Goal: Task Accomplishment & Management: Use online tool/utility

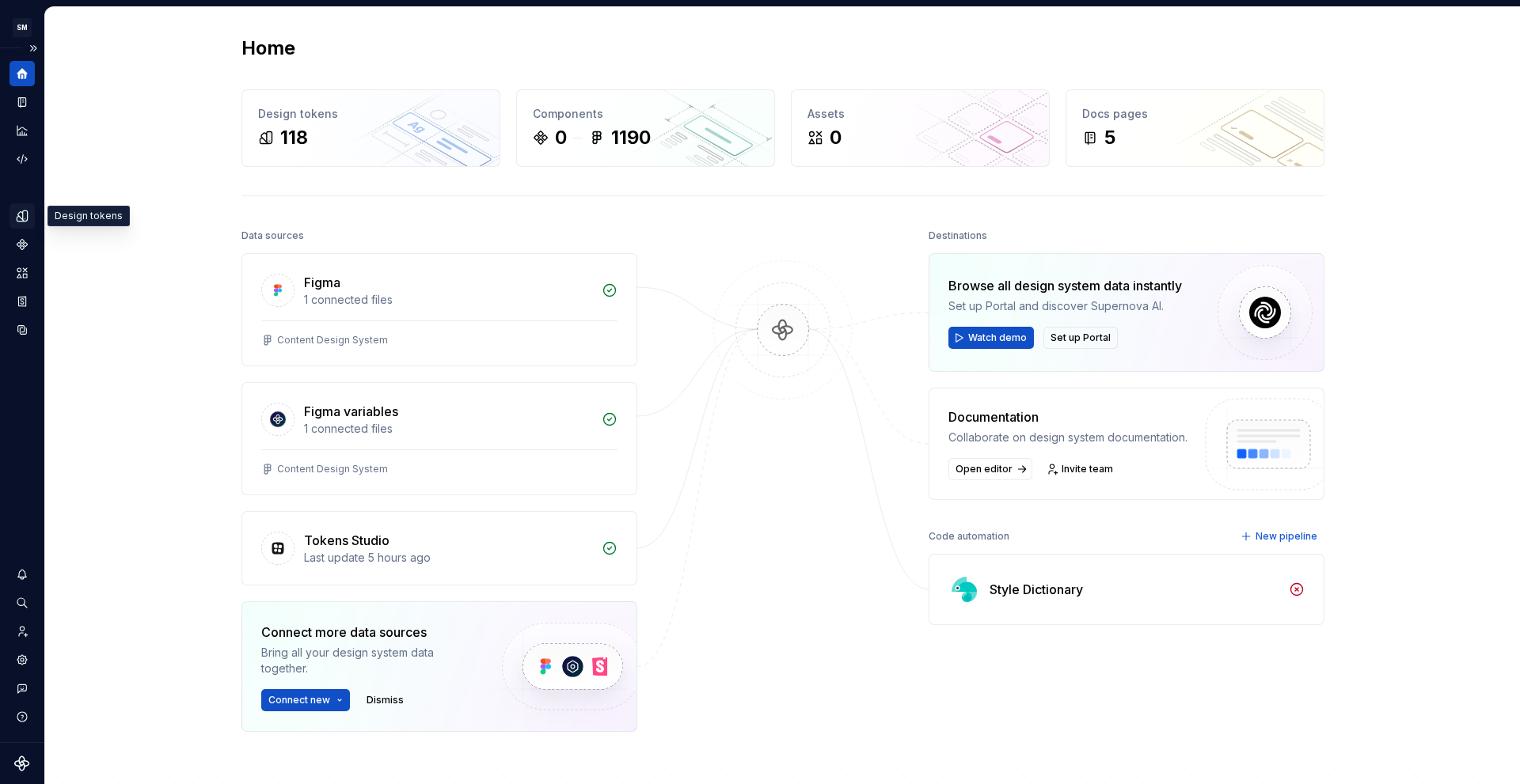
click at [27, 213] on icon "Design tokens" at bounding box center [22, 216] width 11 height 11
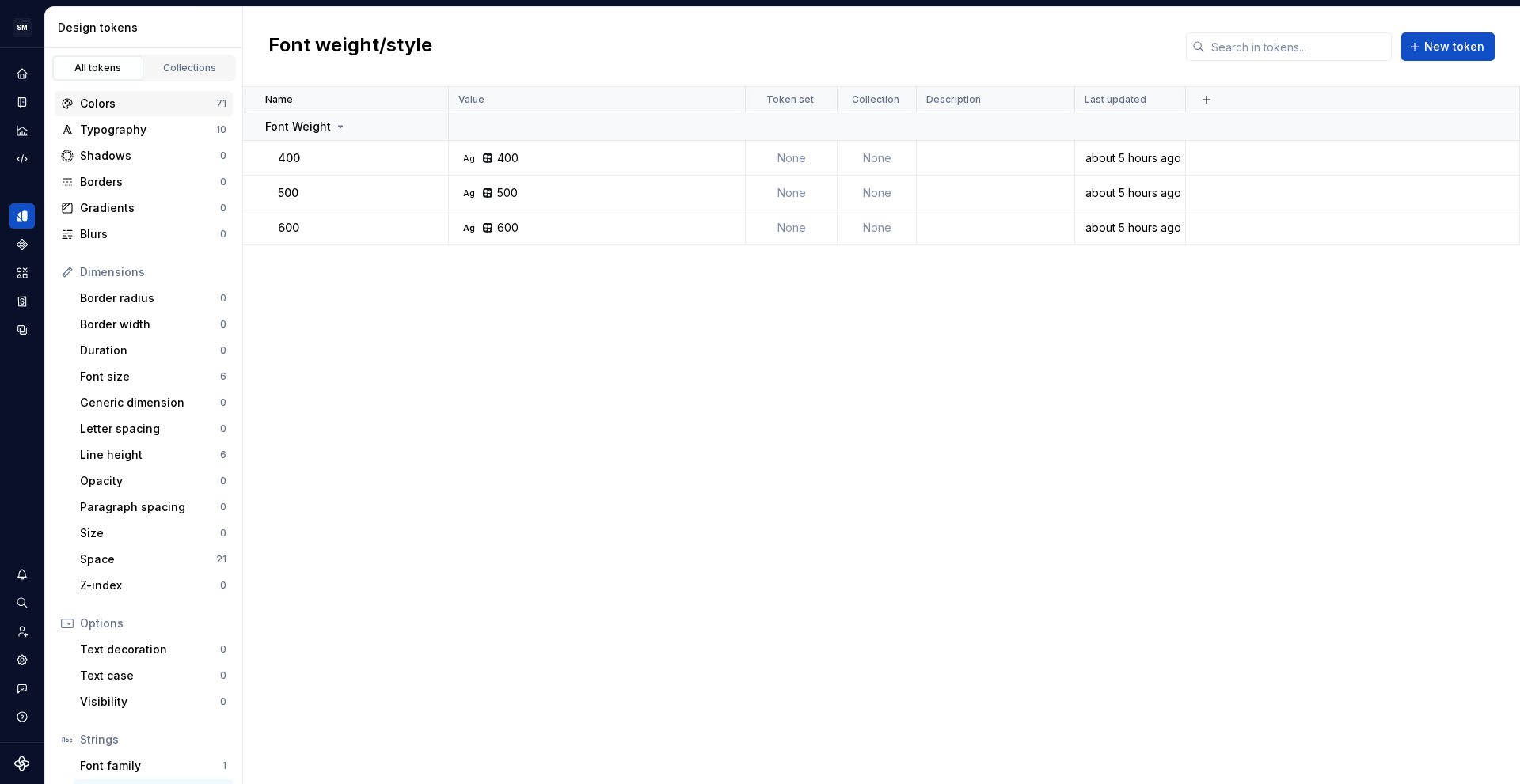
click at [135, 105] on div "Colors" at bounding box center [148, 104] width 136 height 16
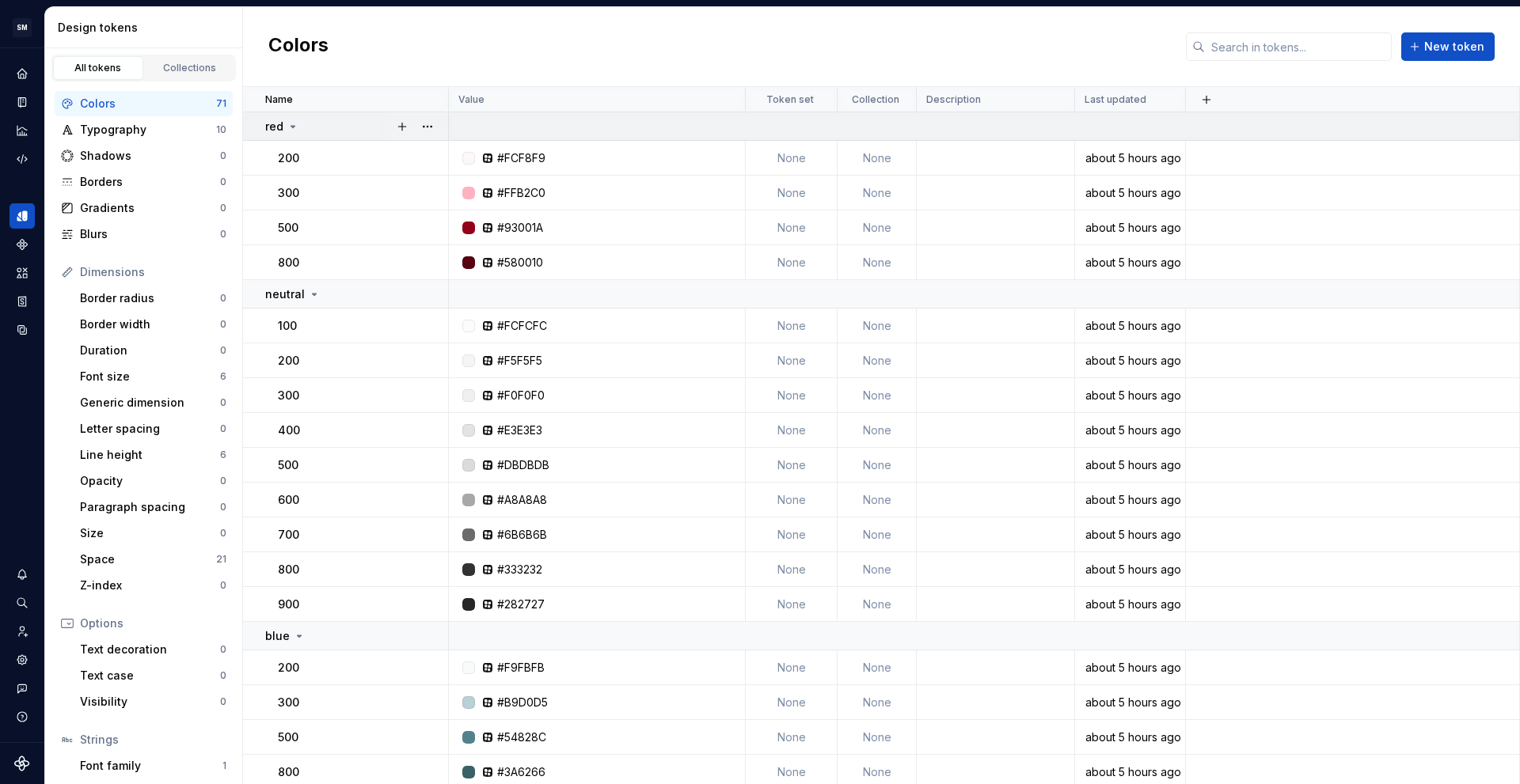
click at [330, 132] on div "red" at bounding box center [355, 127] width 182 height 16
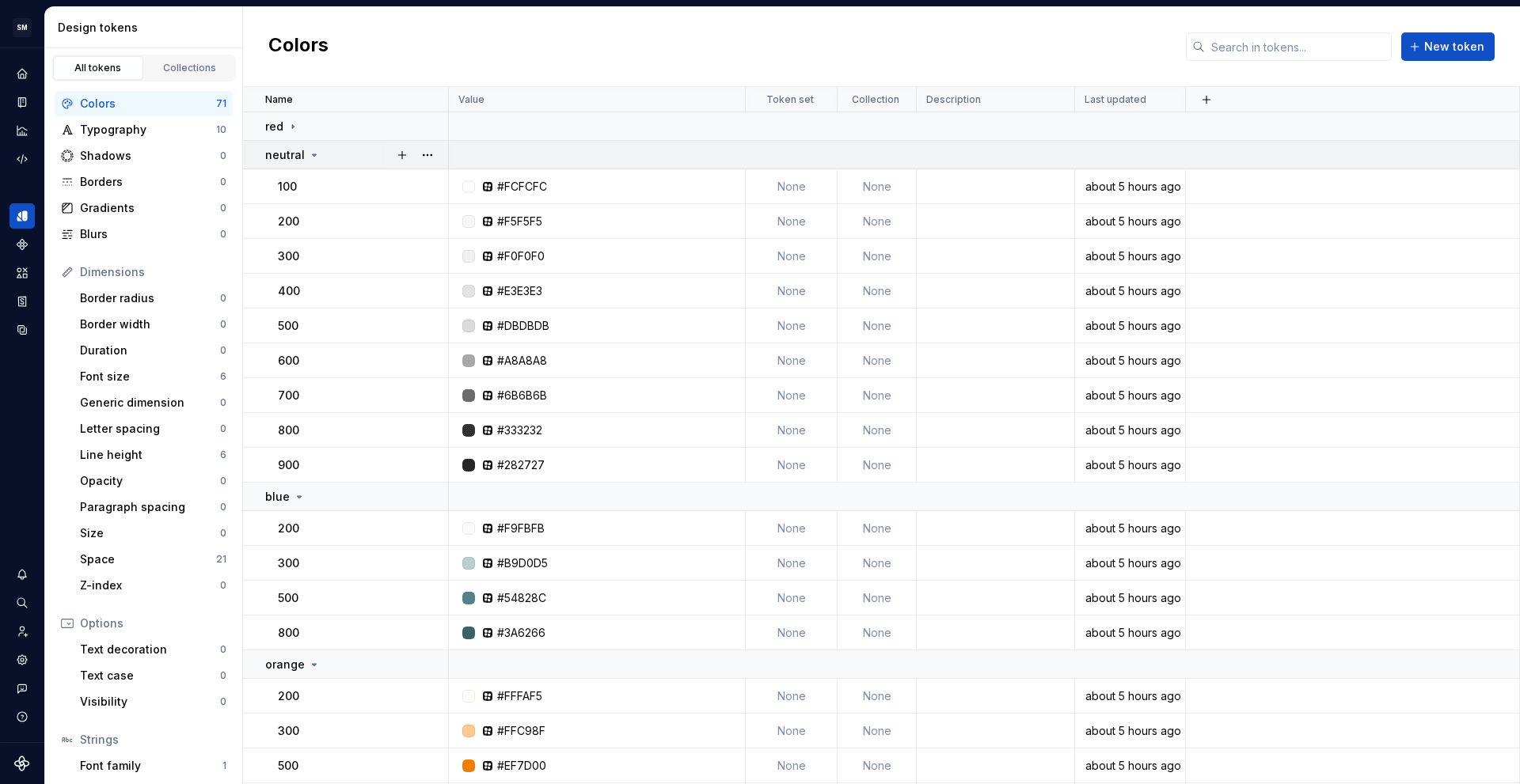
click at [327, 159] on div "neutral" at bounding box center [355, 155] width 182 height 16
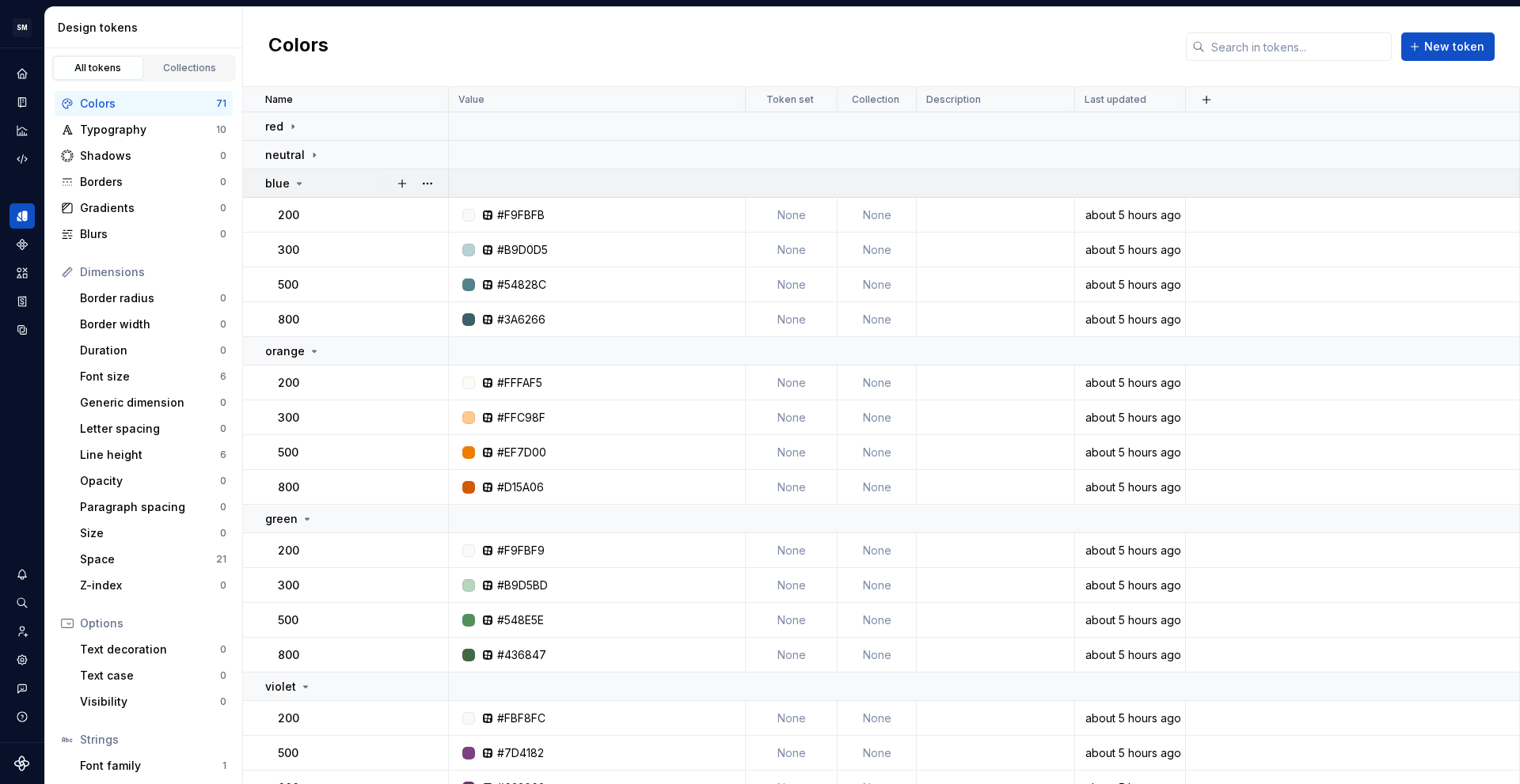
click at [327, 182] on div "blue" at bounding box center [355, 183] width 182 height 16
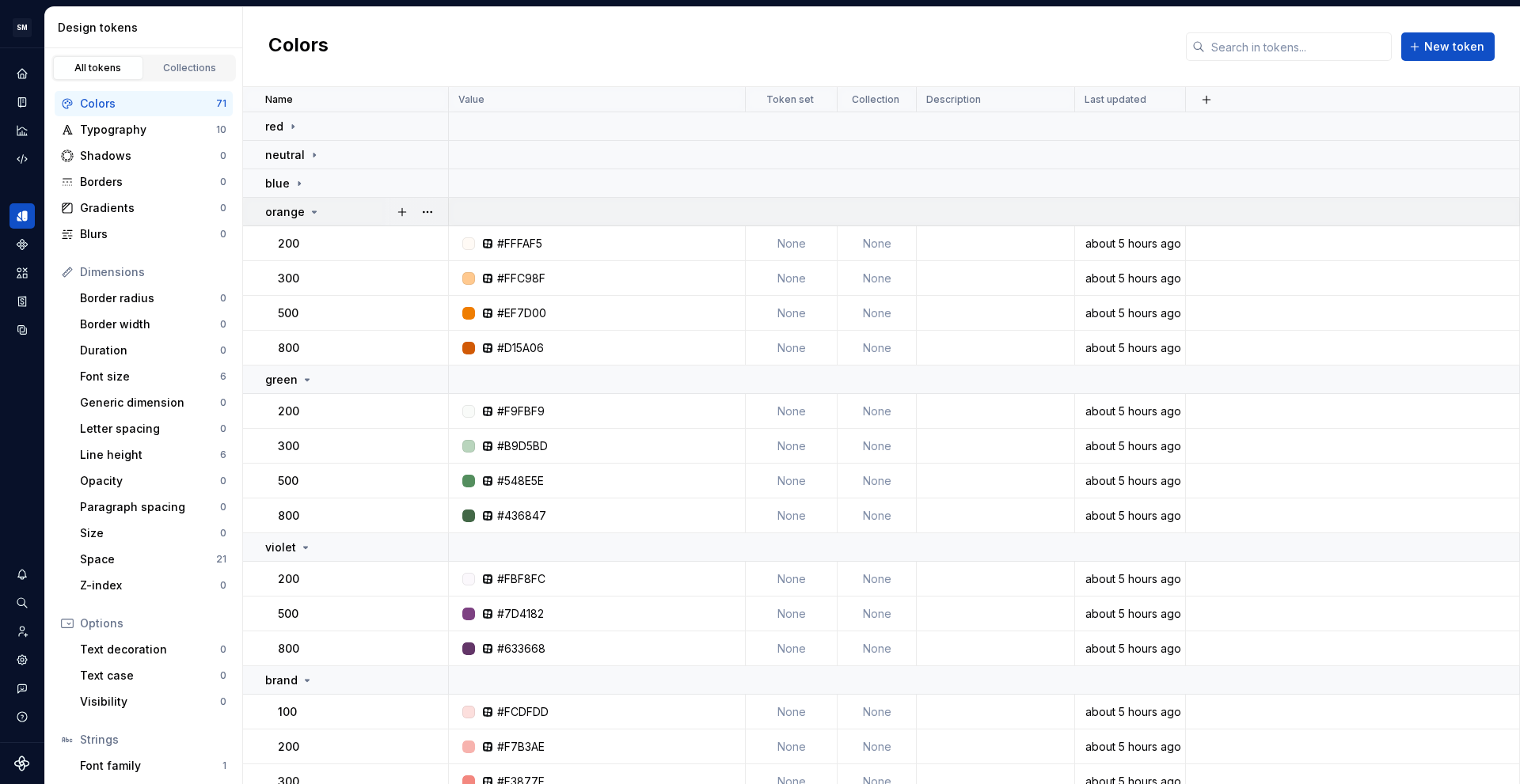
click at [327, 210] on div "orange" at bounding box center [355, 212] width 182 height 16
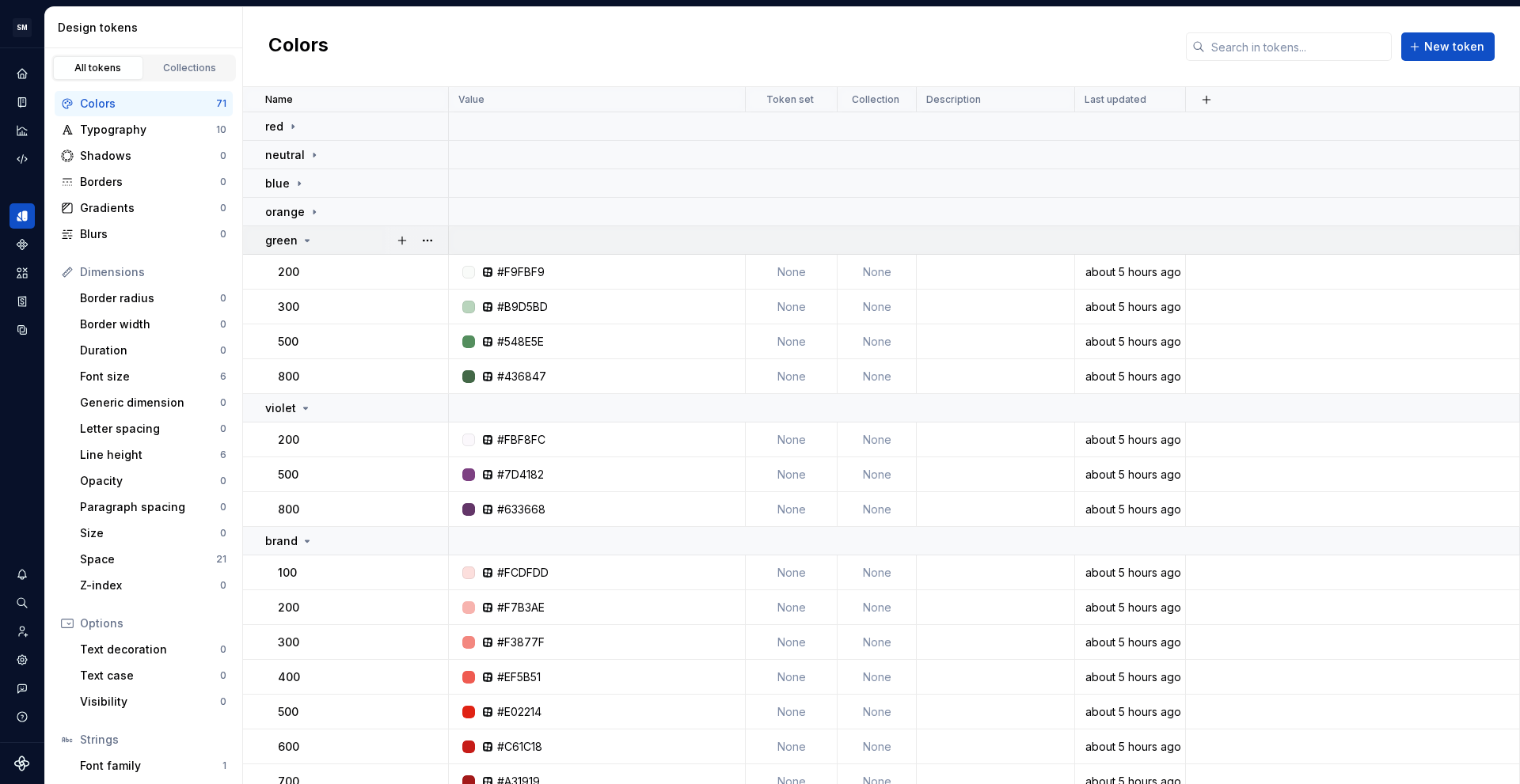
click at [323, 247] on div "green" at bounding box center [355, 241] width 182 height 16
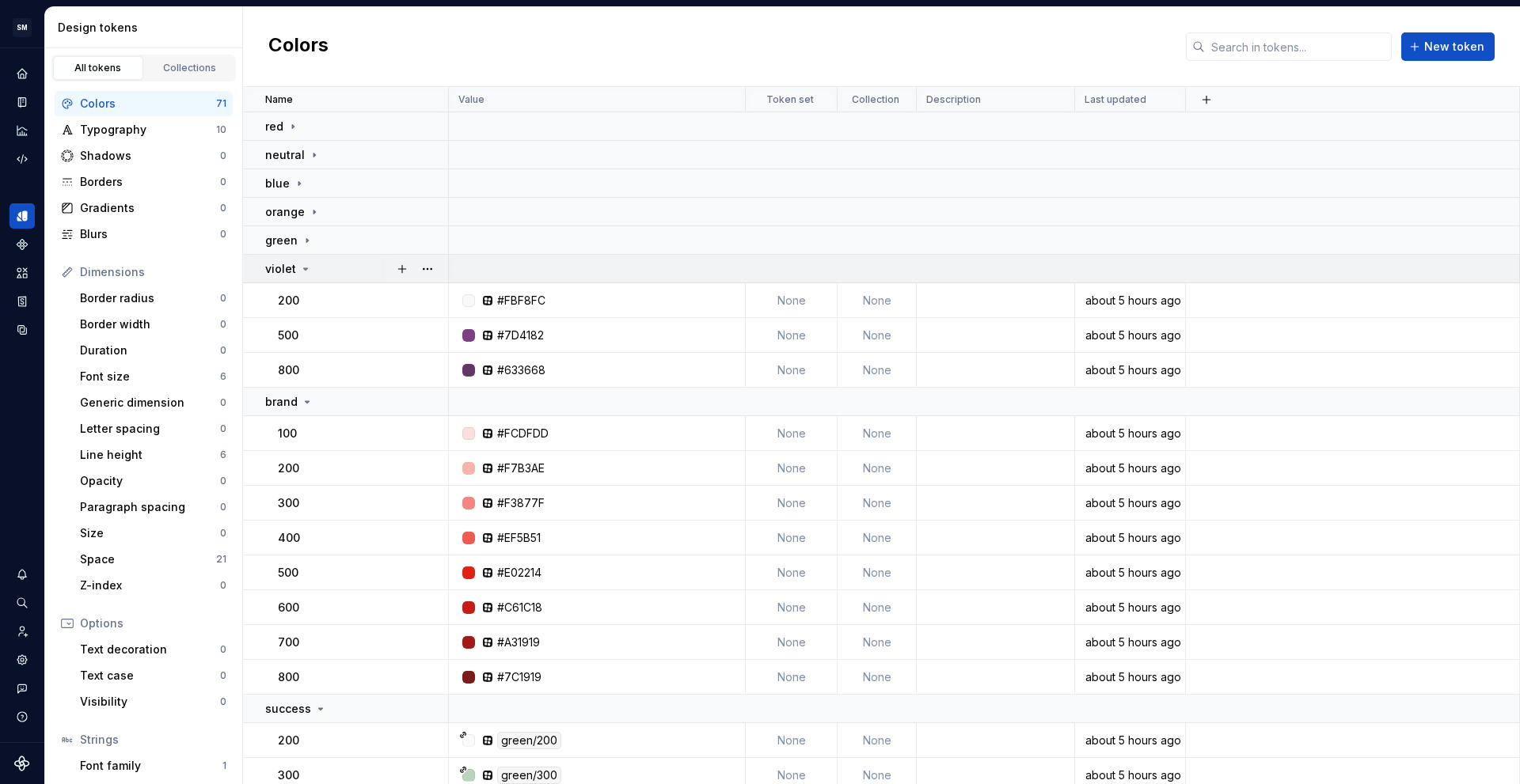
click at [323, 276] on div "violet" at bounding box center [355, 269] width 182 height 16
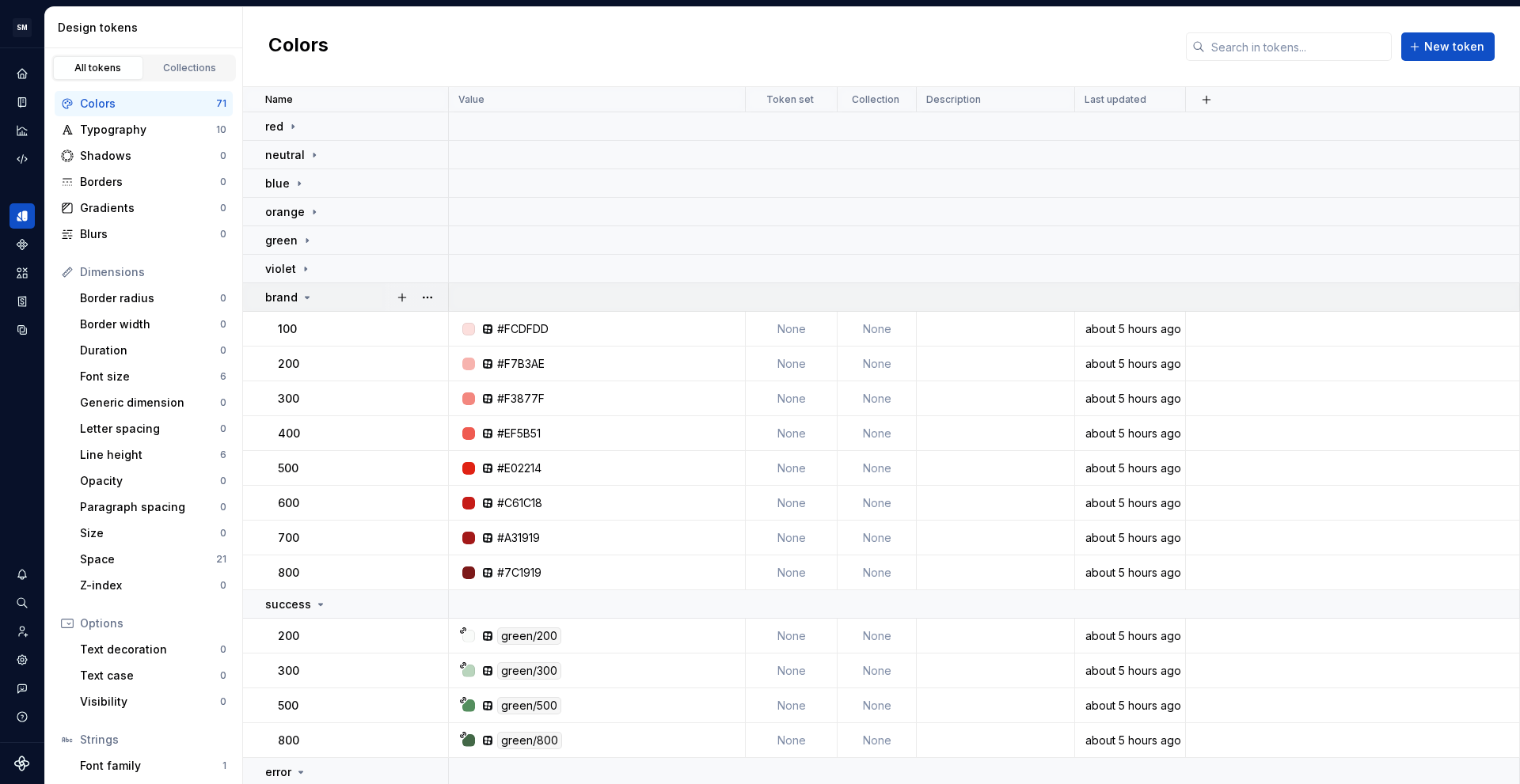
click at [320, 307] on td "brand" at bounding box center [346, 298] width 206 height 28
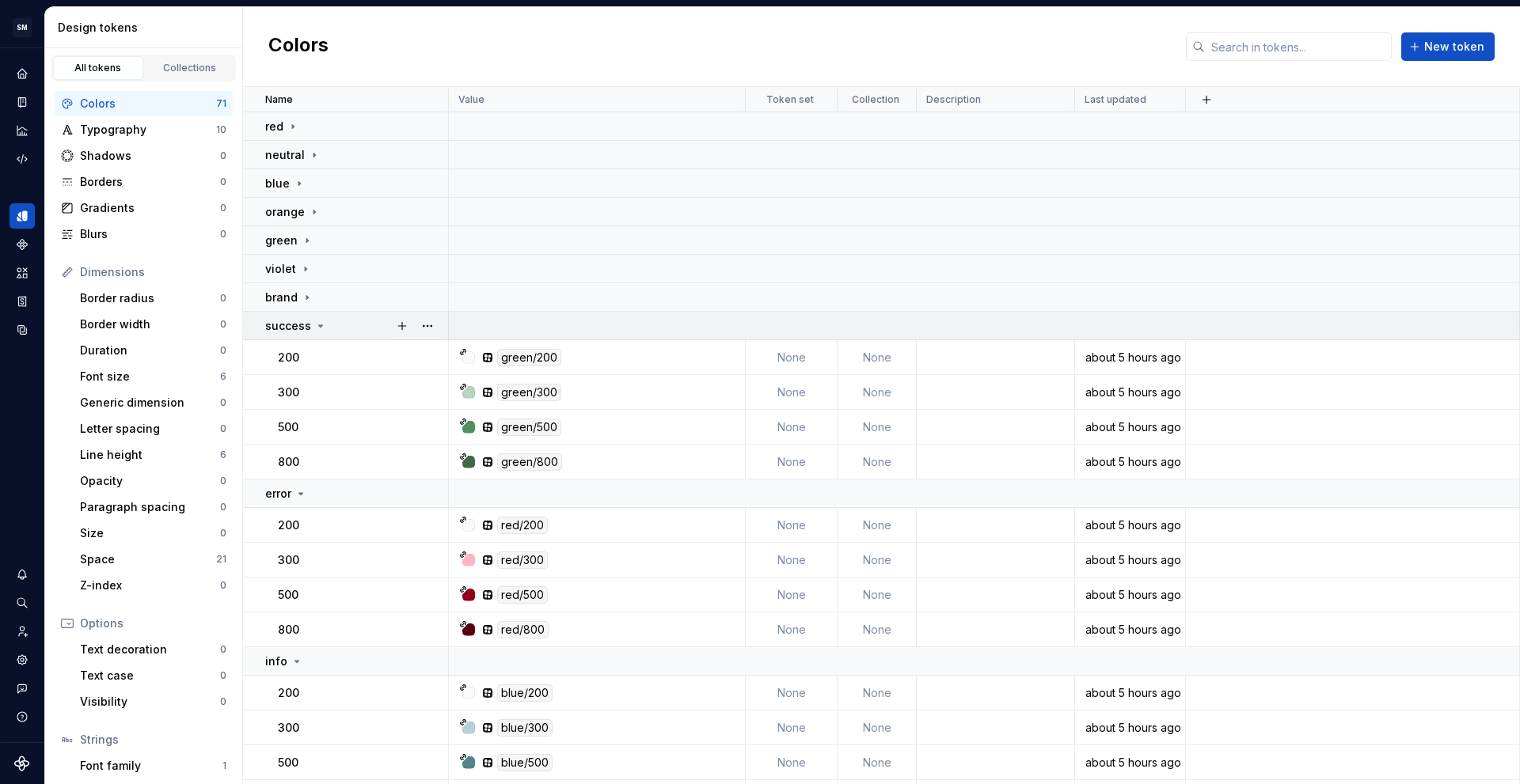
click at [322, 330] on icon at bounding box center [321, 326] width 12 height 12
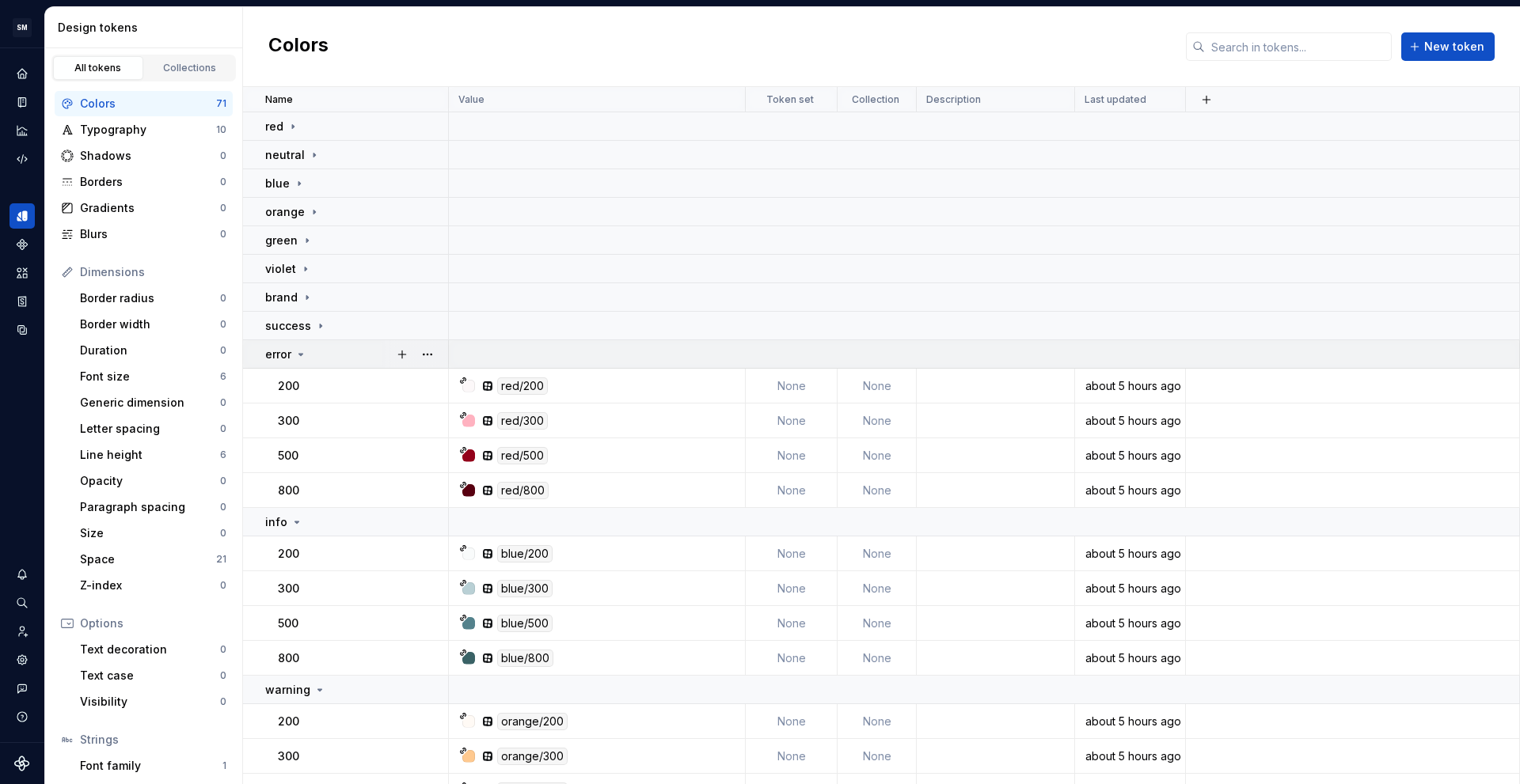
click at [325, 361] on div "error" at bounding box center [355, 354] width 182 height 16
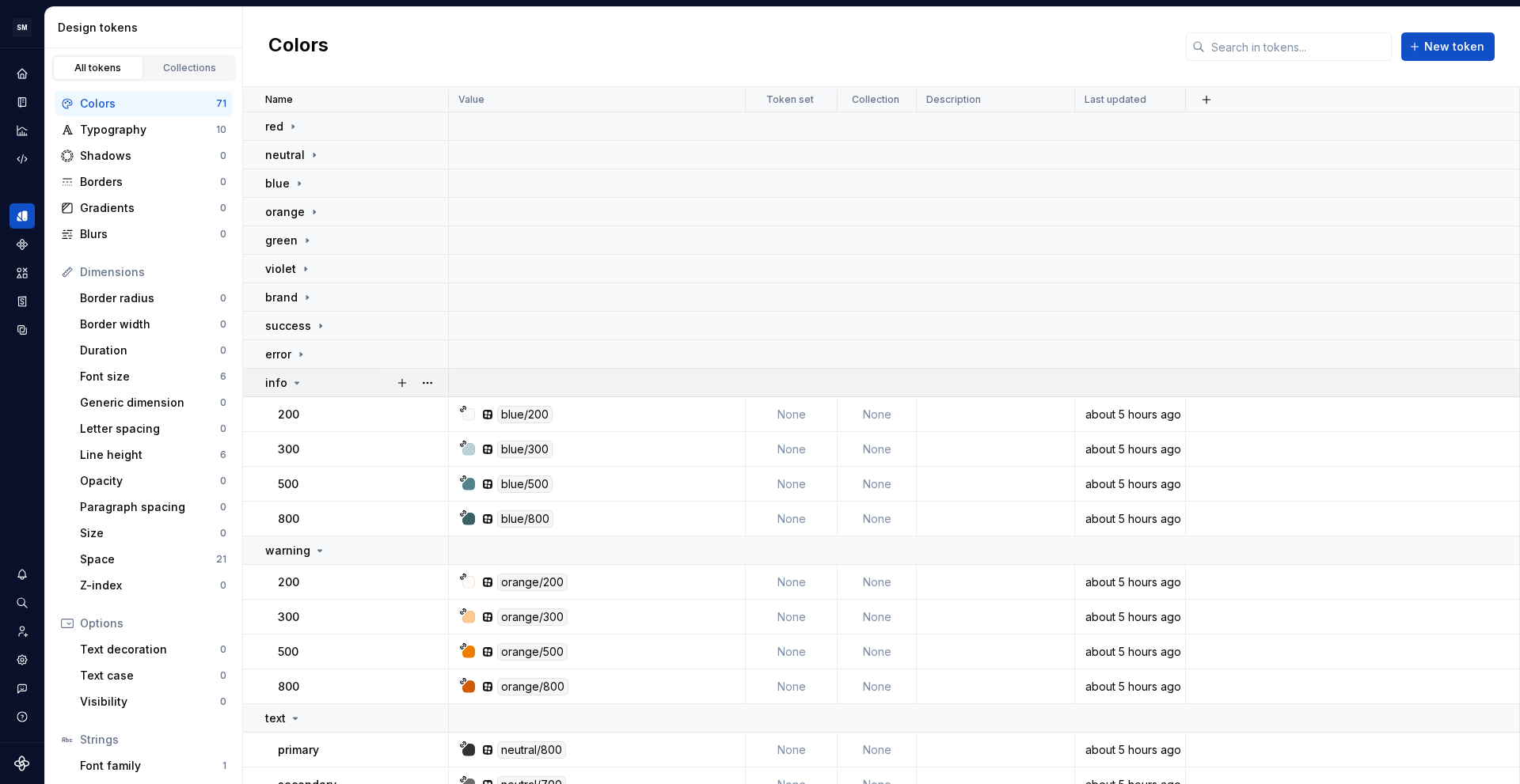
click at [329, 394] on td "info" at bounding box center [346, 383] width 206 height 28
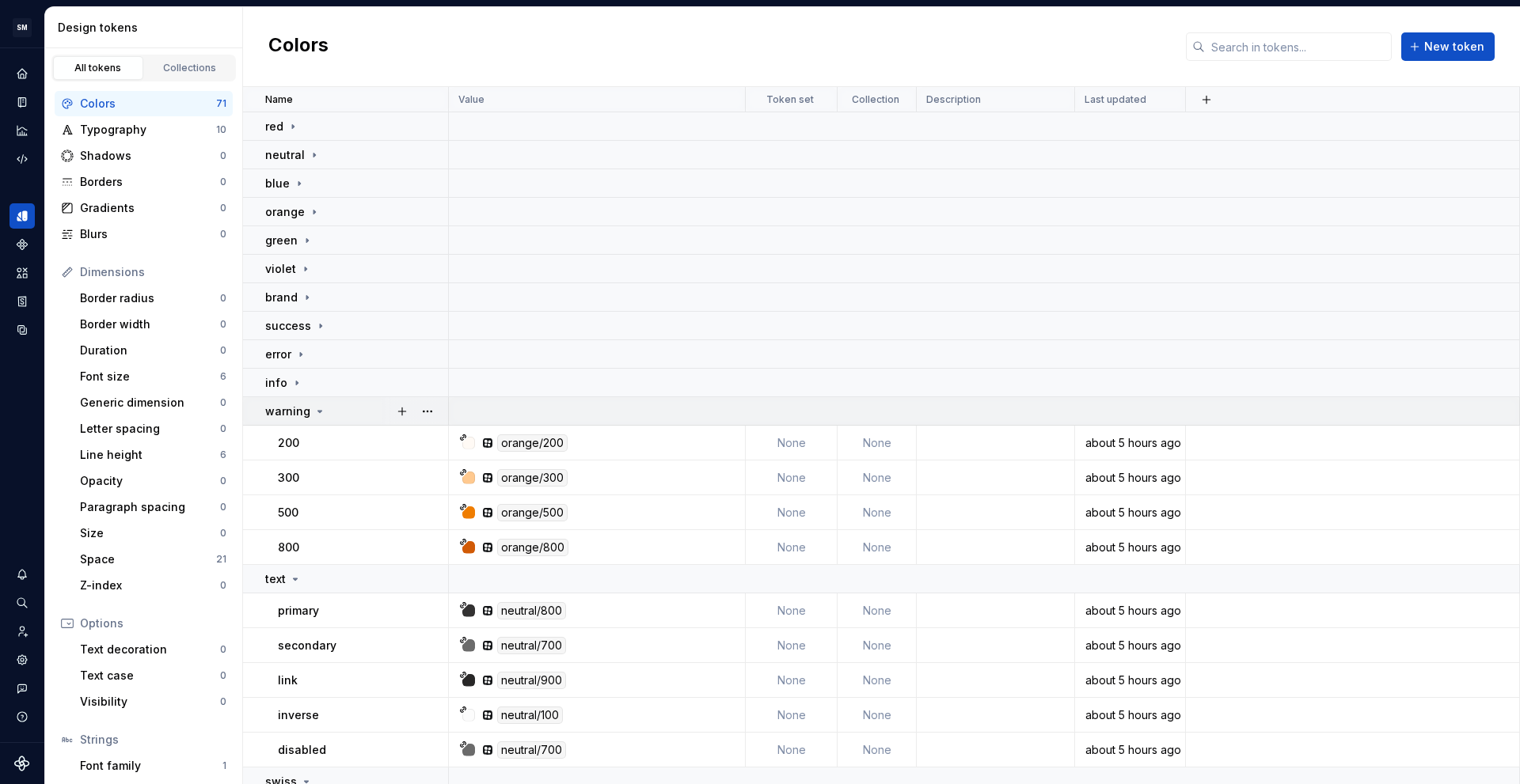
click at [334, 418] on div "warning" at bounding box center [355, 412] width 182 height 16
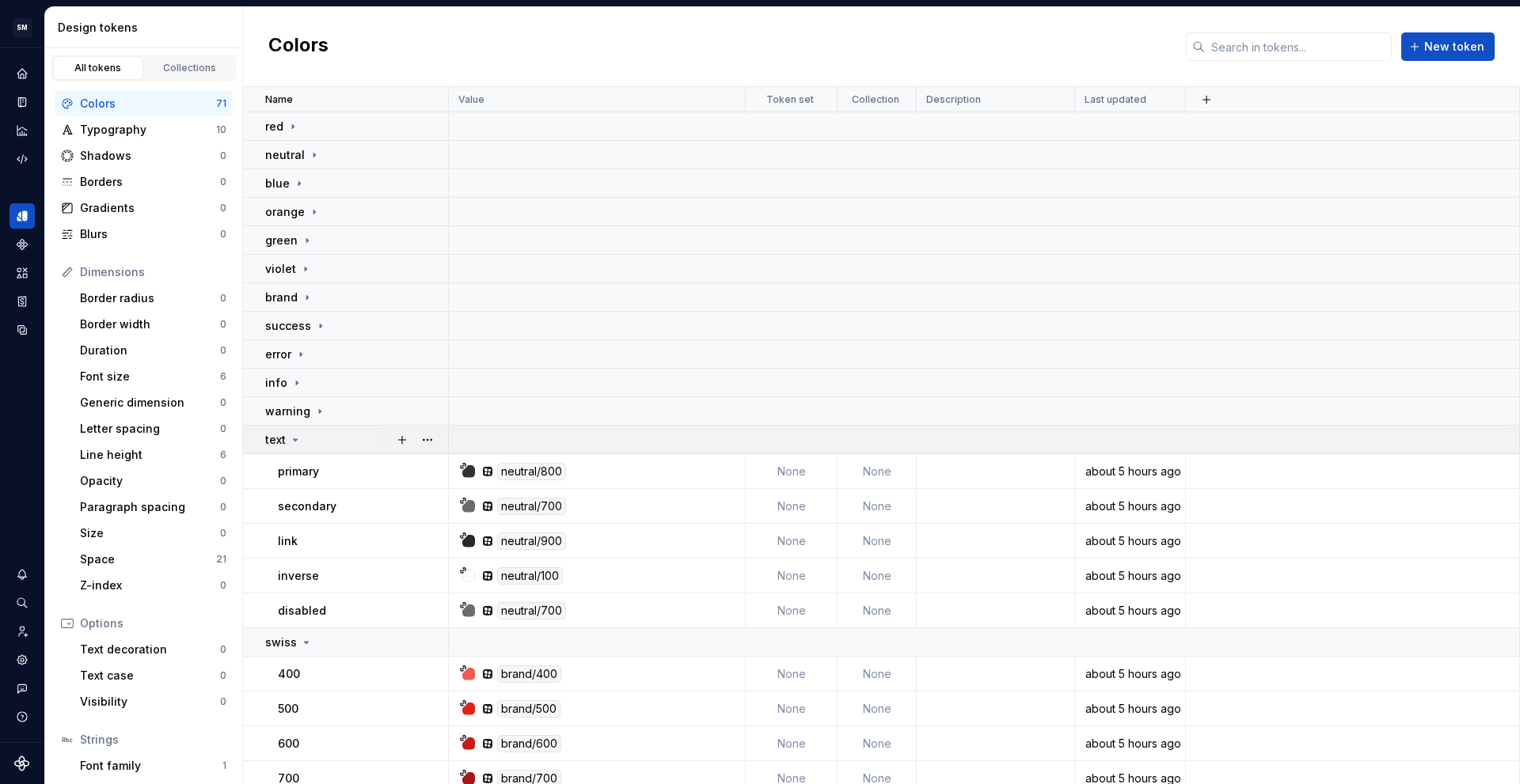
click at [335, 434] on div "text" at bounding box center [355, 440] width 182 height 16
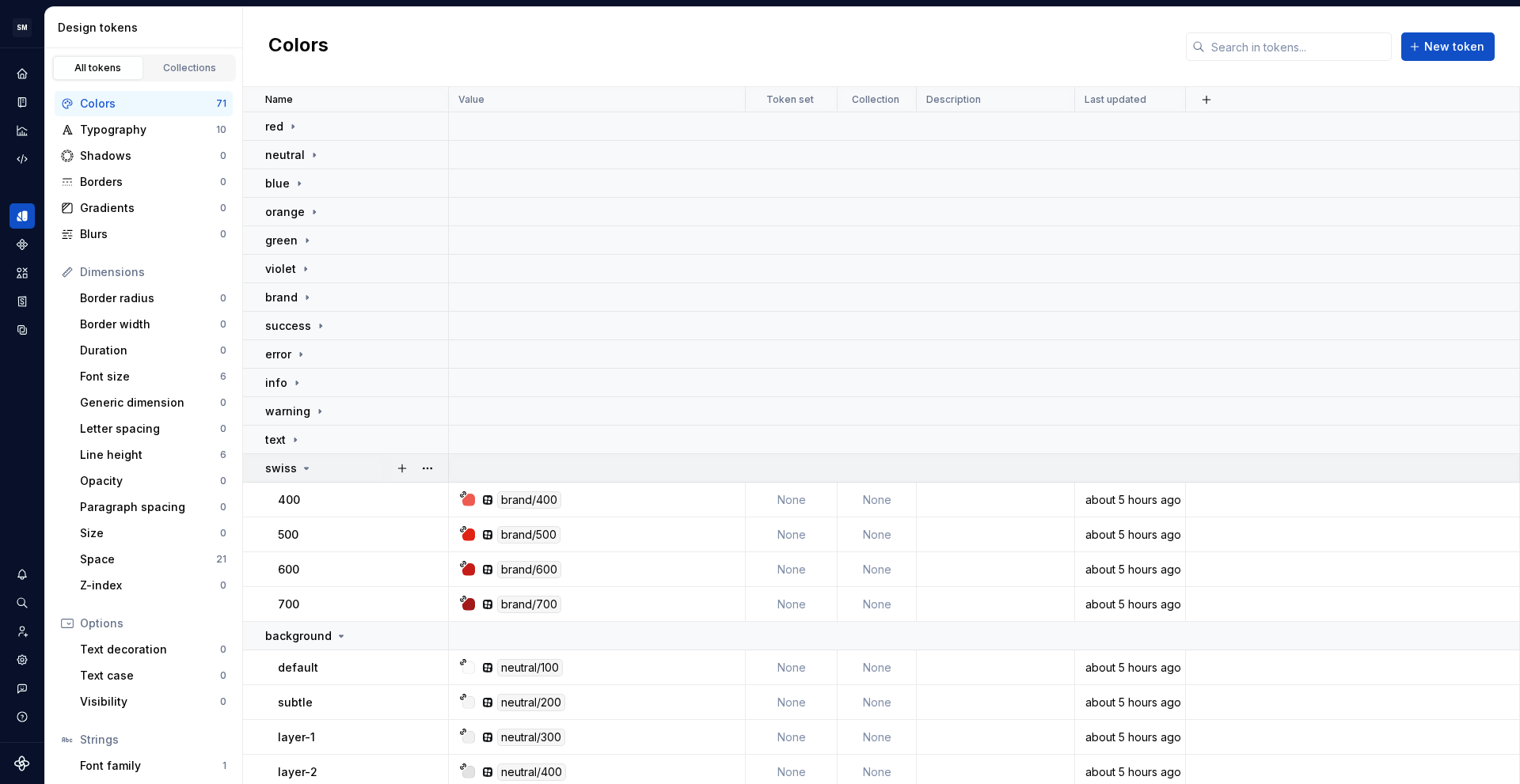
click at [335, 468] on div "swiss" at bounding box center [355, 469] width 182 height 16
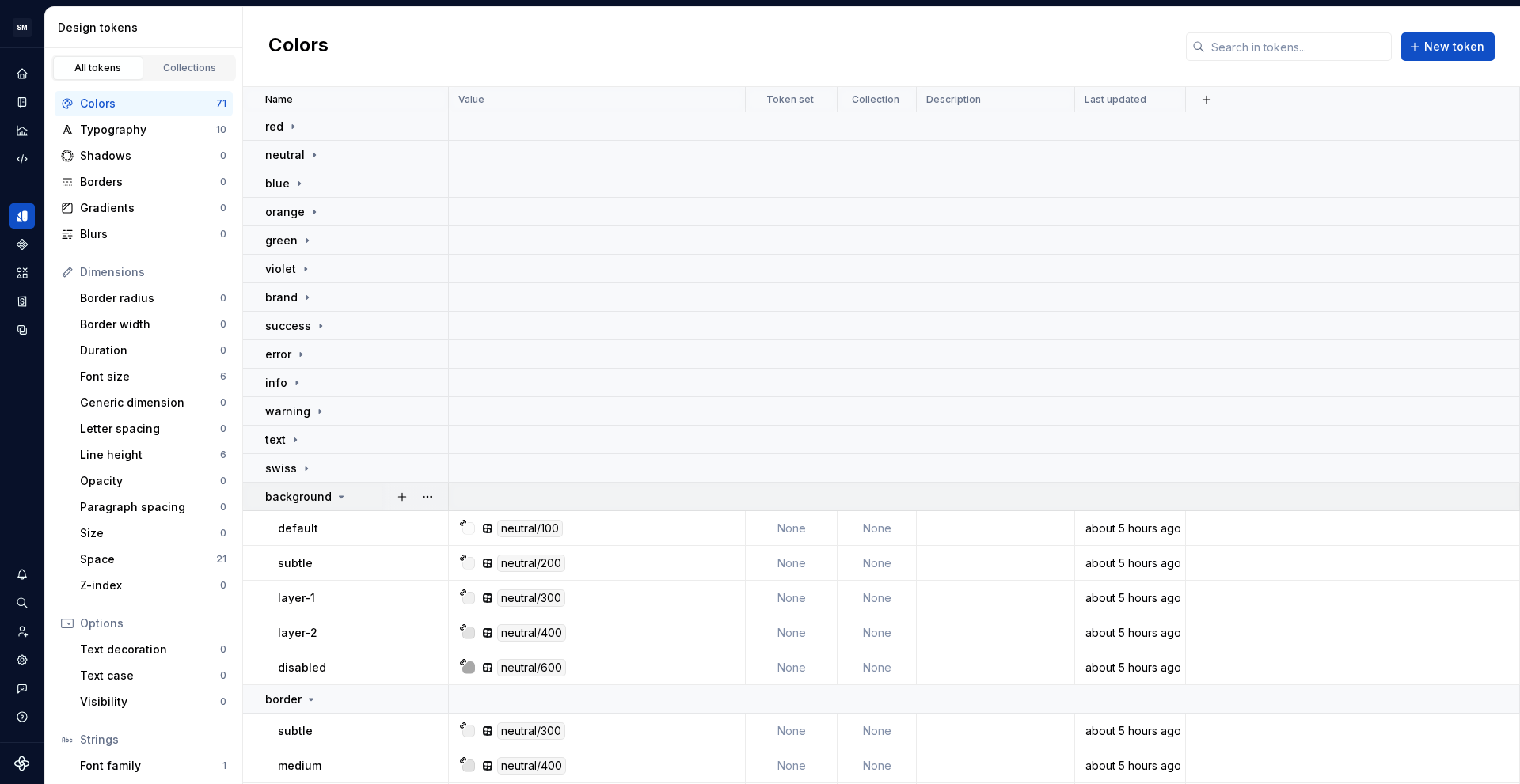
click at [335, 495] on icon at bounding box center [341, 497] width 12 height 12
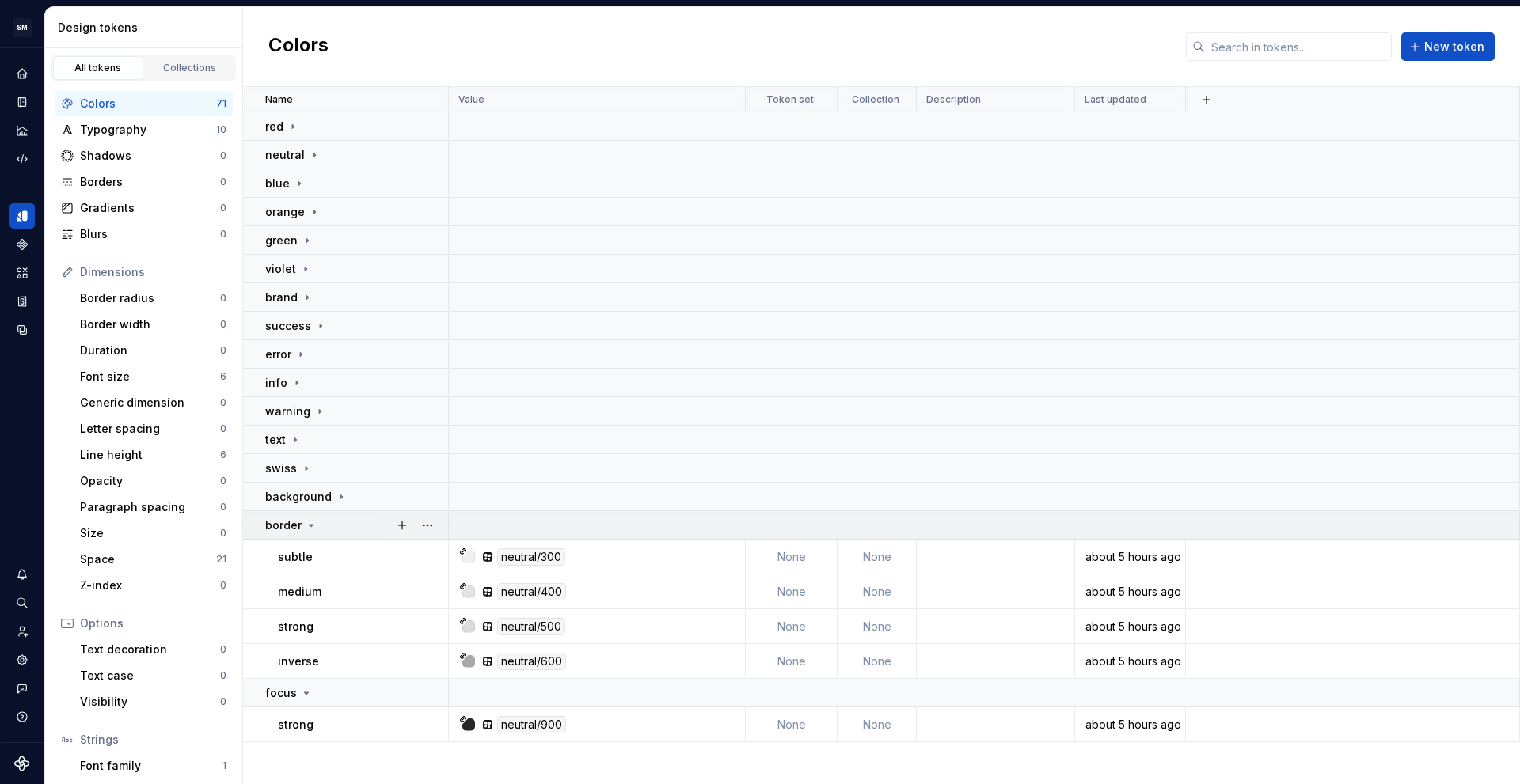
click at [338, 525] on div "border" at bounding box center [355, 525] width 182 height 16
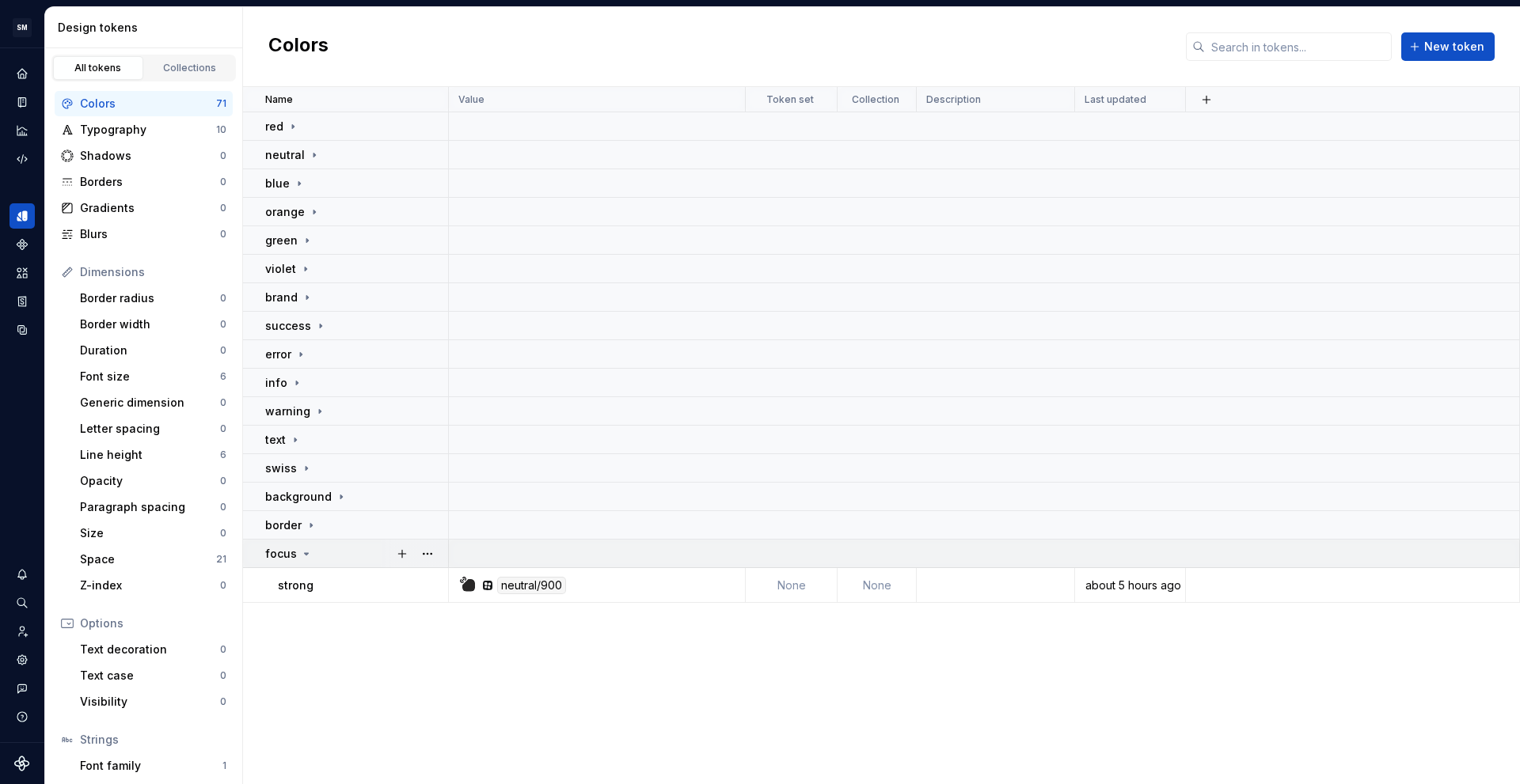
click at [342, 557] on div "focus" at bounding box center [355, 554] width 182 height 16
click at [342, 552] on div "focus" at bounding box center [355, 554] width 182 height 16
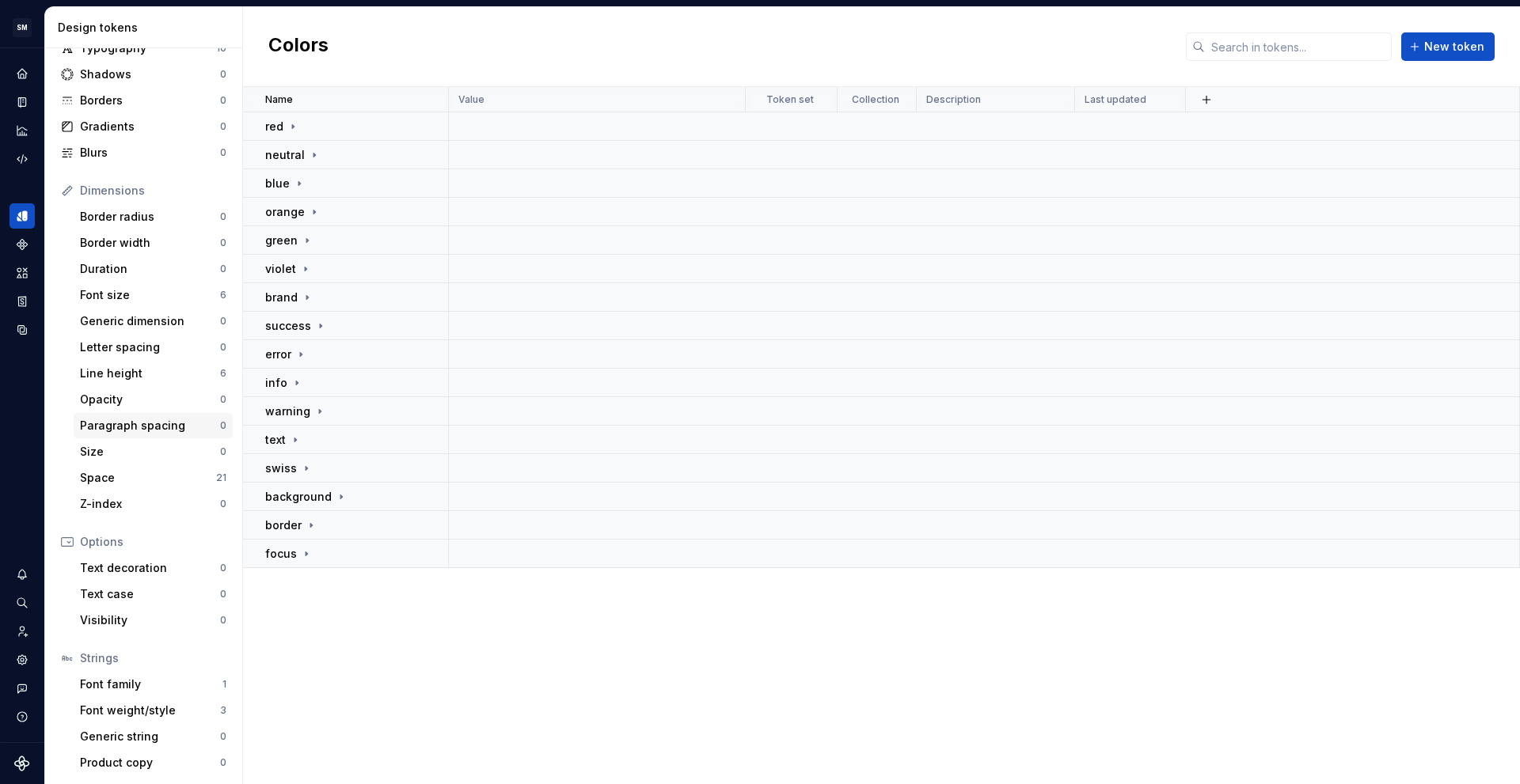
scroll to position [82, 0]
click at [145, 714] on div "Font weight/style" at bounding box center [150, 710] width 140 height 16
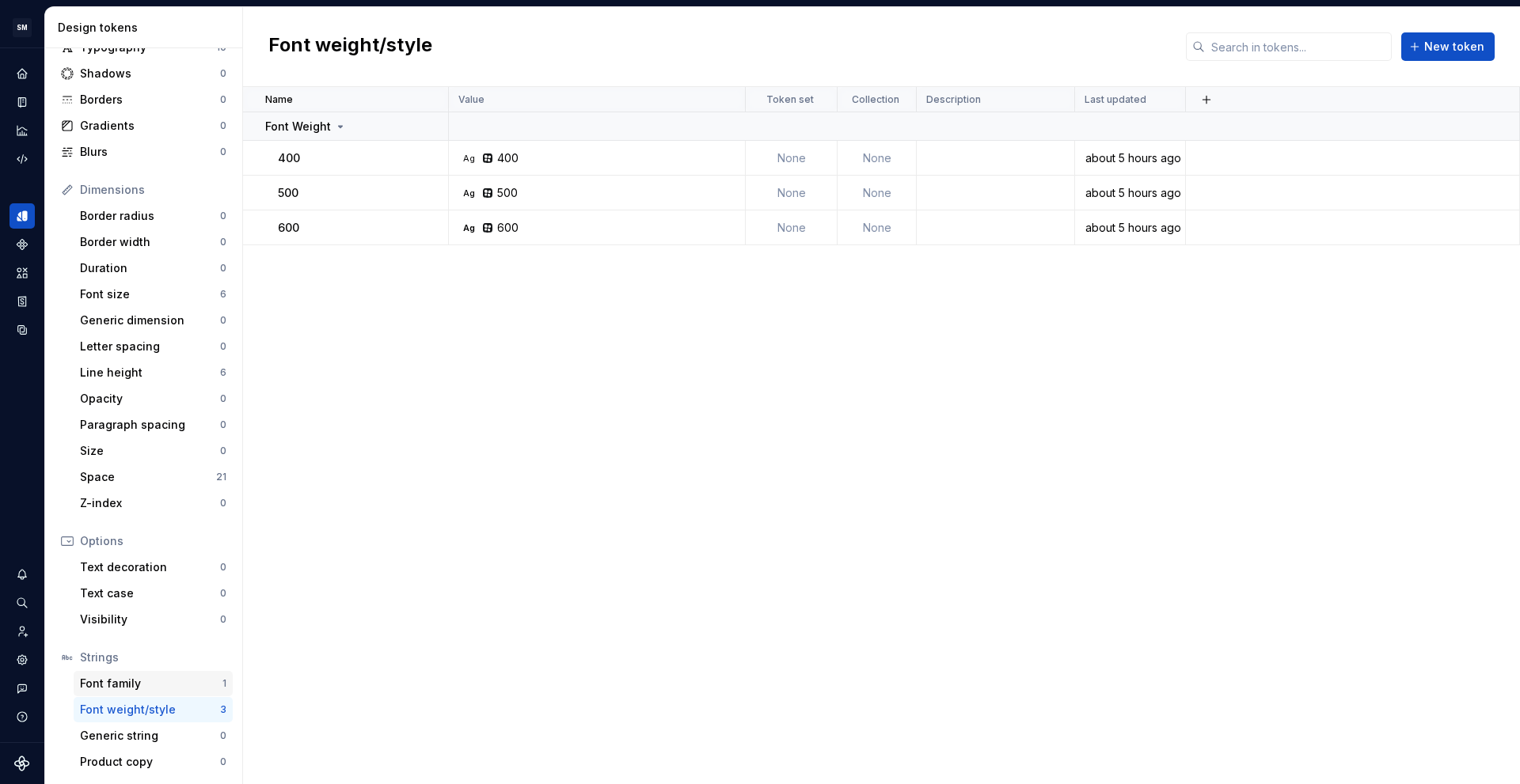
click at [155, 687] on div "Font family" at bounding box center [151, 684] width 143 height 16
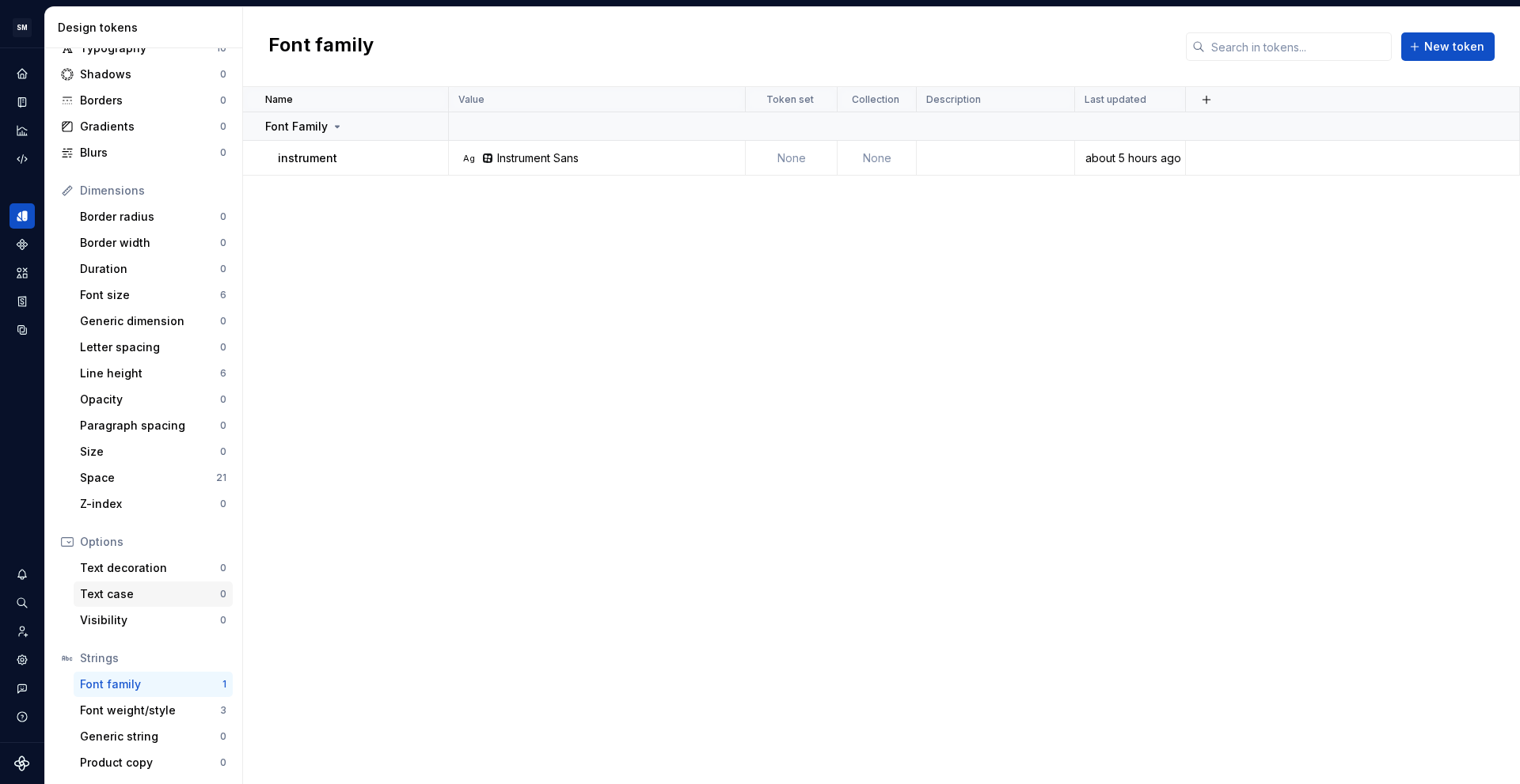
scroll to position [82, 0]
click at [427, 123] on button "button" at bounding box center [427, 126] width 22 height 22
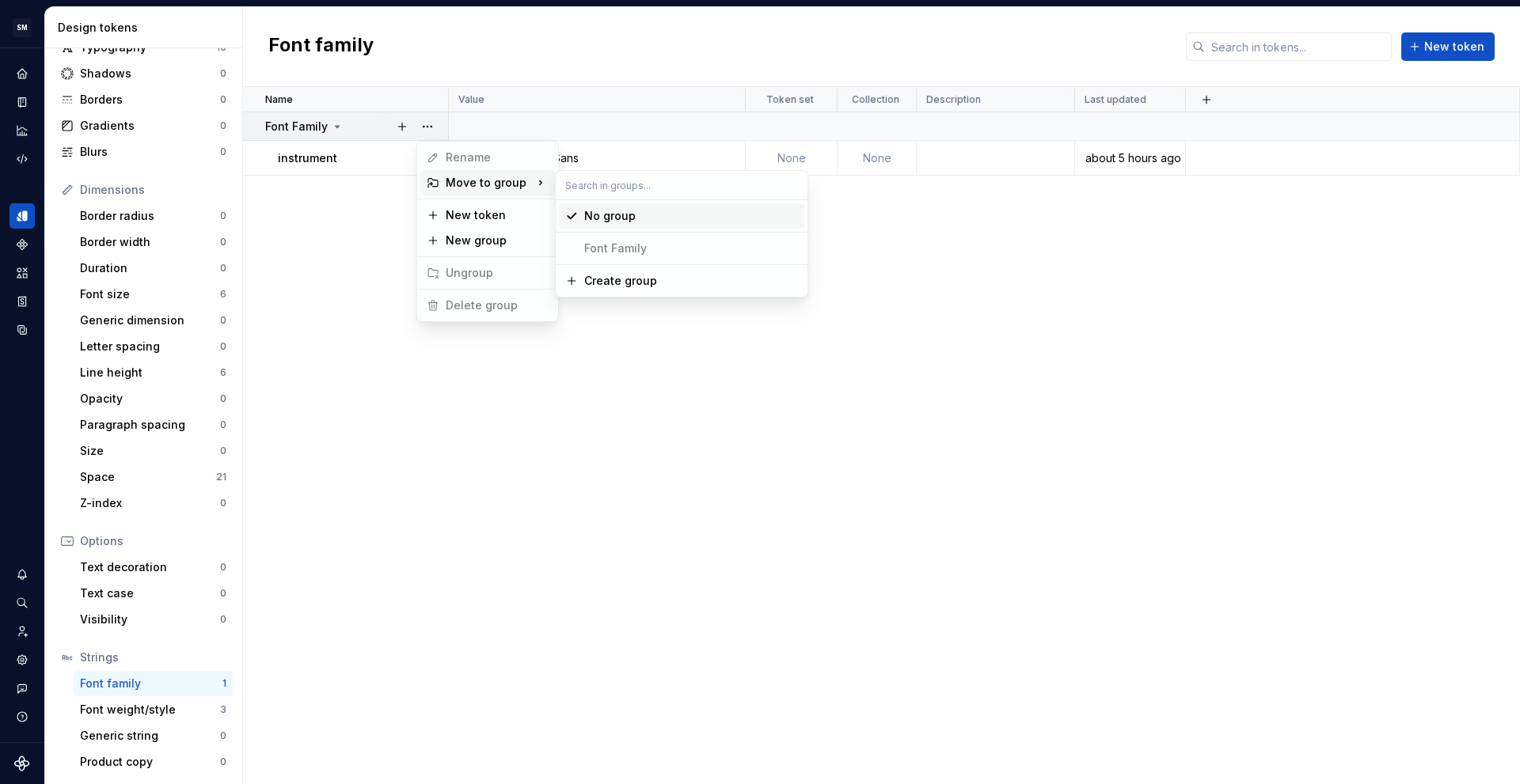
click at [656, 220] on div "No group" at bounding box center [690, 216] width 214 height 16
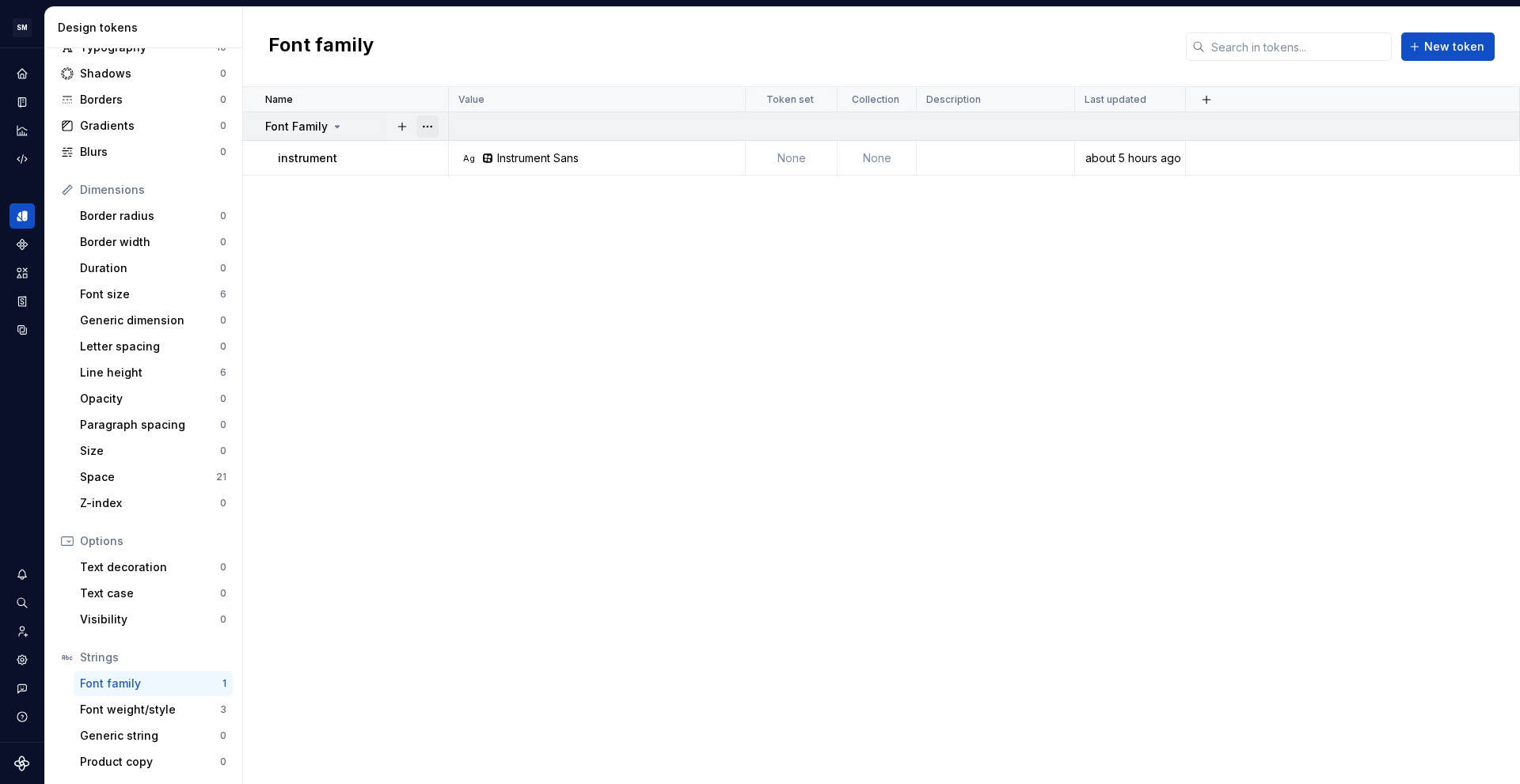
click at [422, 128] on button "button" at bounding box center [427, 126] width 22 height 22
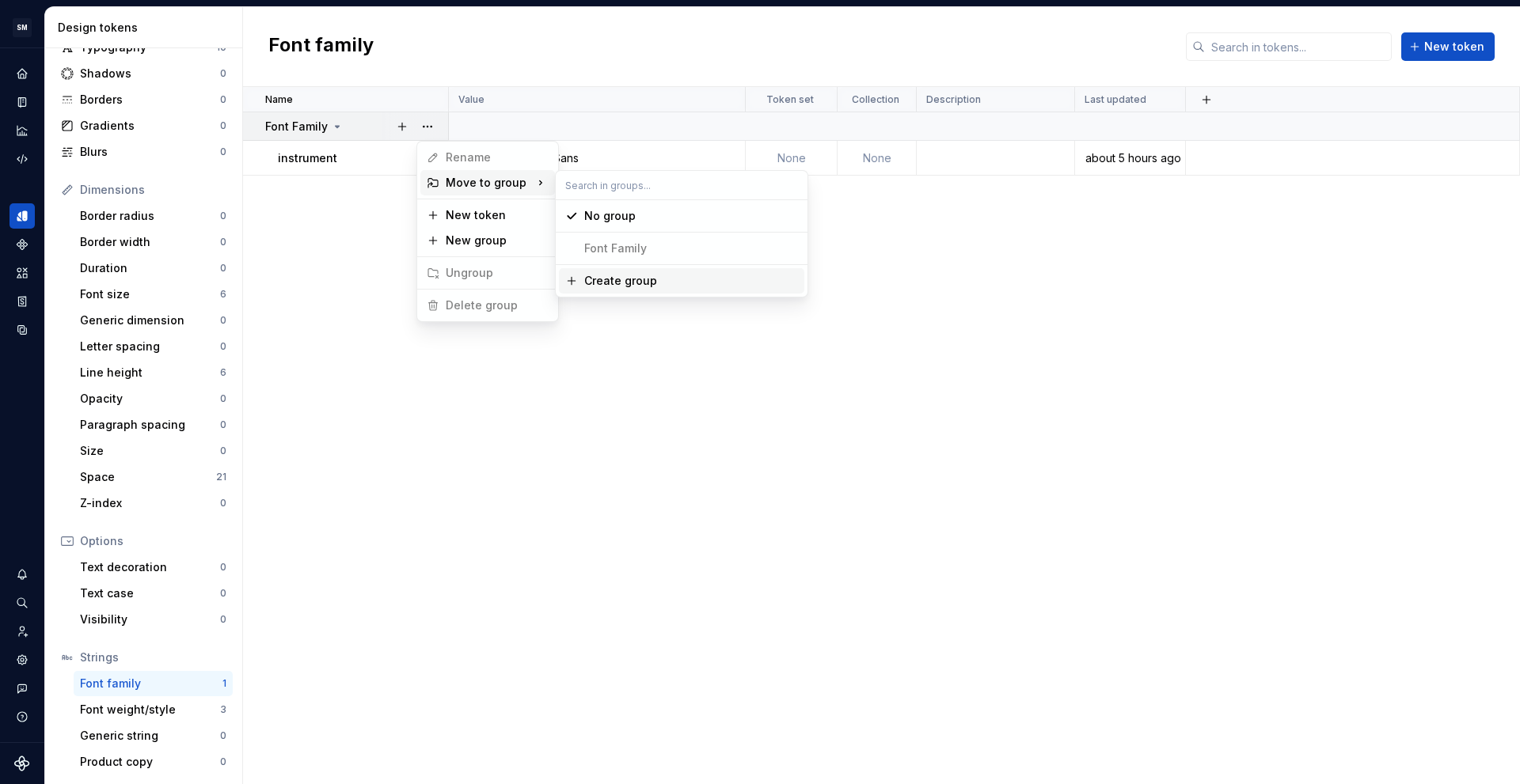
click at [500, 450] on html "SM DEV-DS M Design system data Design tokens All tokens Collections Colors 71 T…" at bounding box center [760, 392] width 1520 height 784
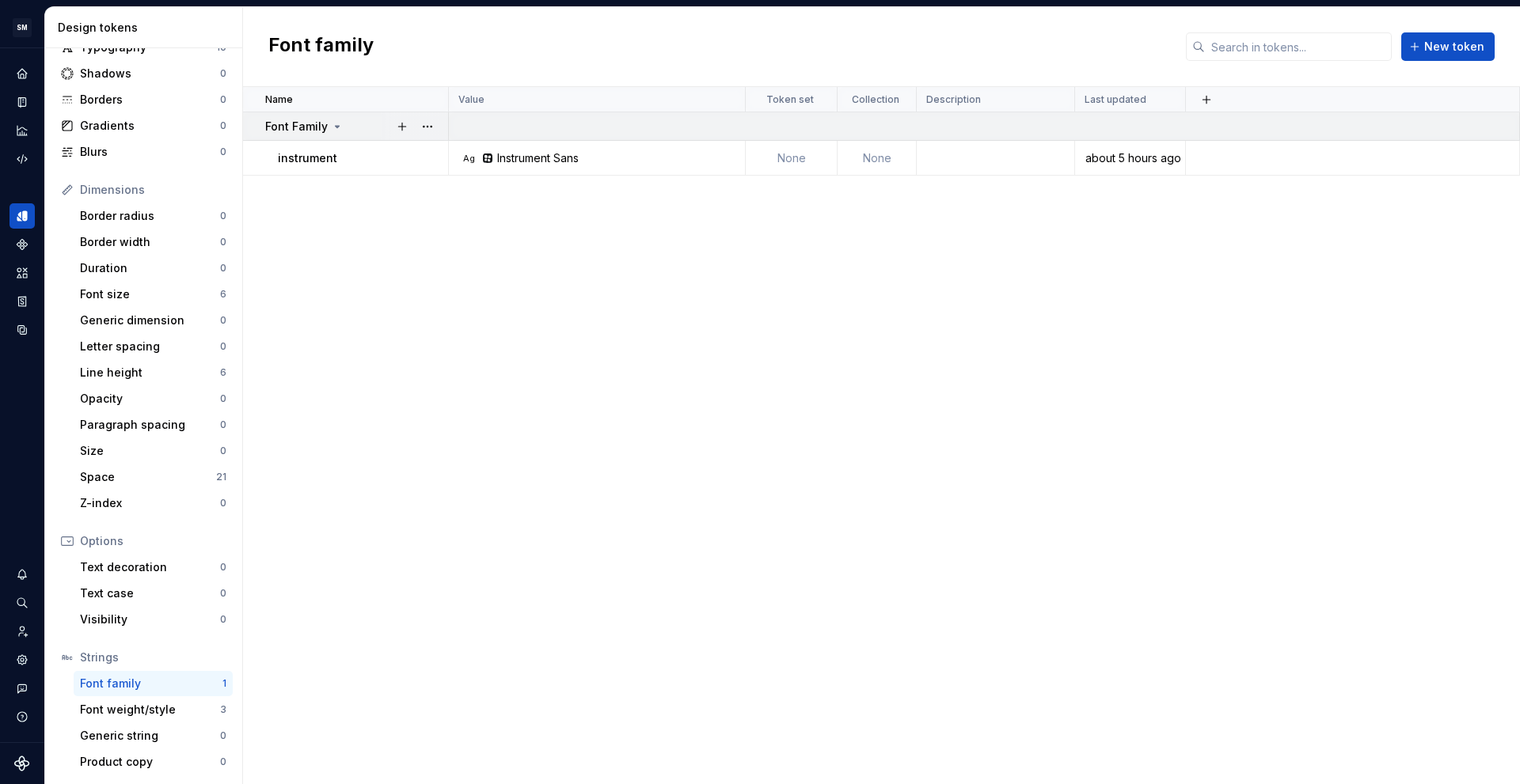
click at [373, 128] on div "Font Family" at bounding box center [355, 127] width 182 height 16
click at [167, 715] on div "Font weight/style" at bounding box center [150, 710] width 140 height 16
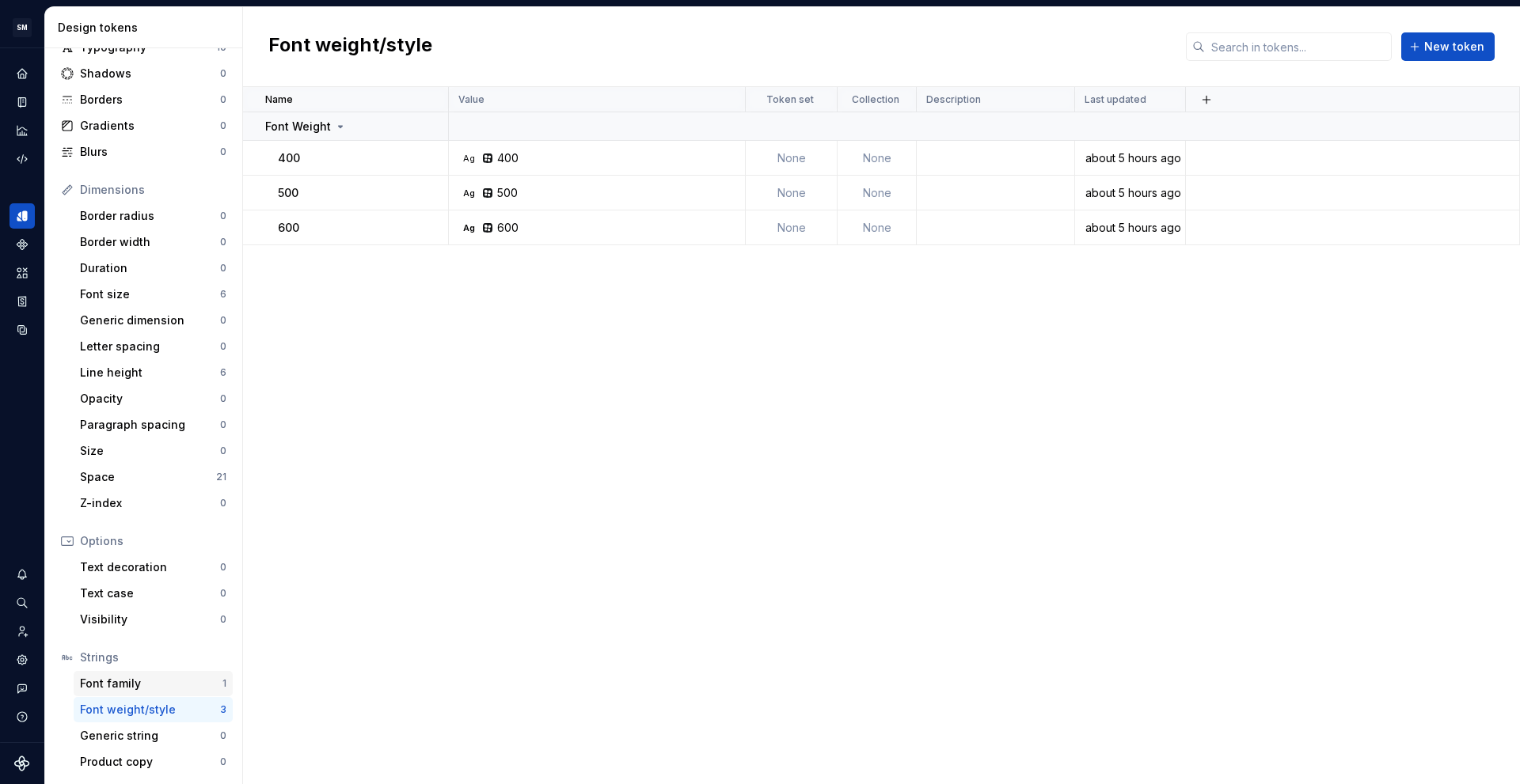
click at [169, 685] on div "Font family" at bounding box center [151, 684] width 143 height 16
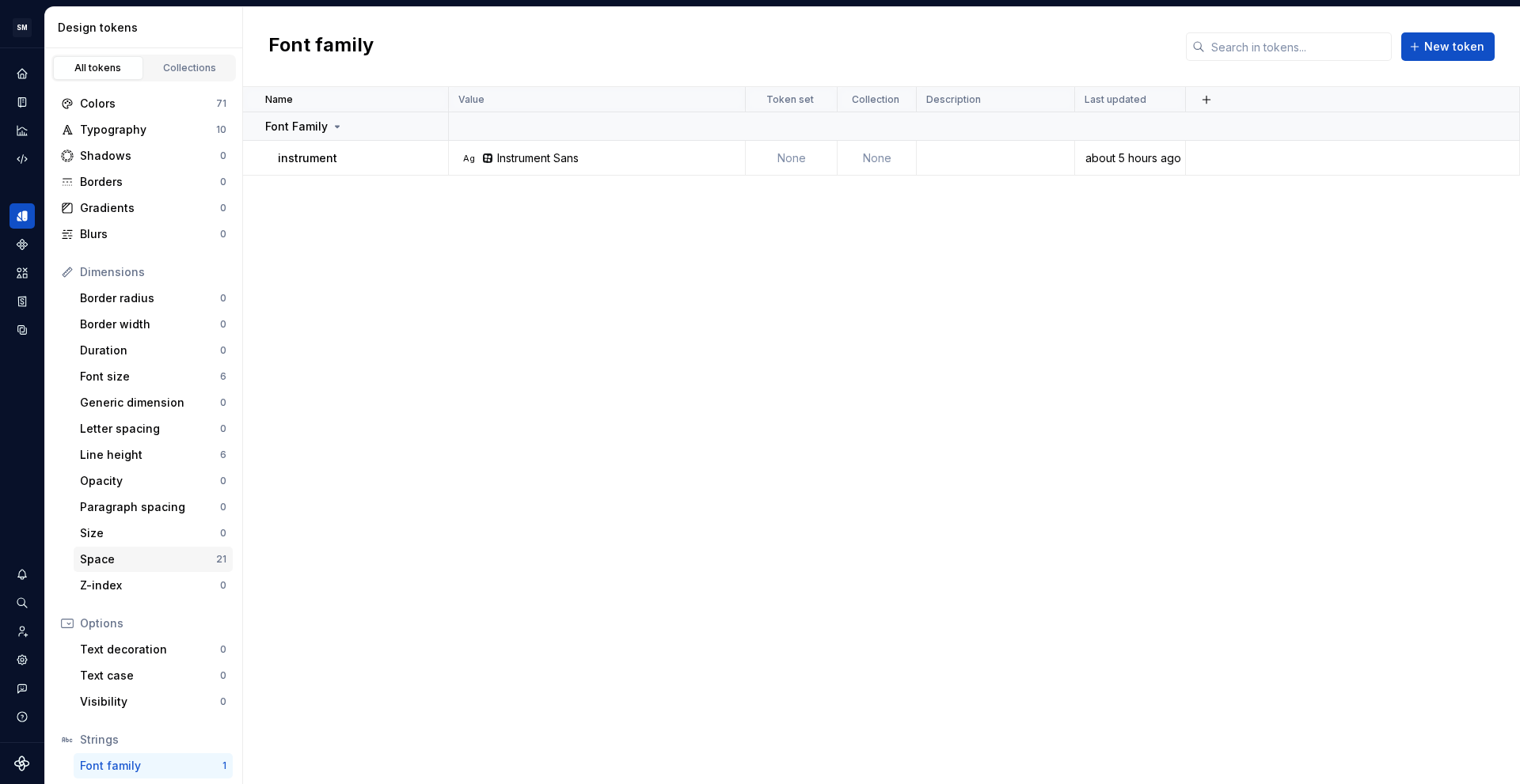
click at [167, 559] on div "Space" at bounding box center [148, 560] width 136 height 16
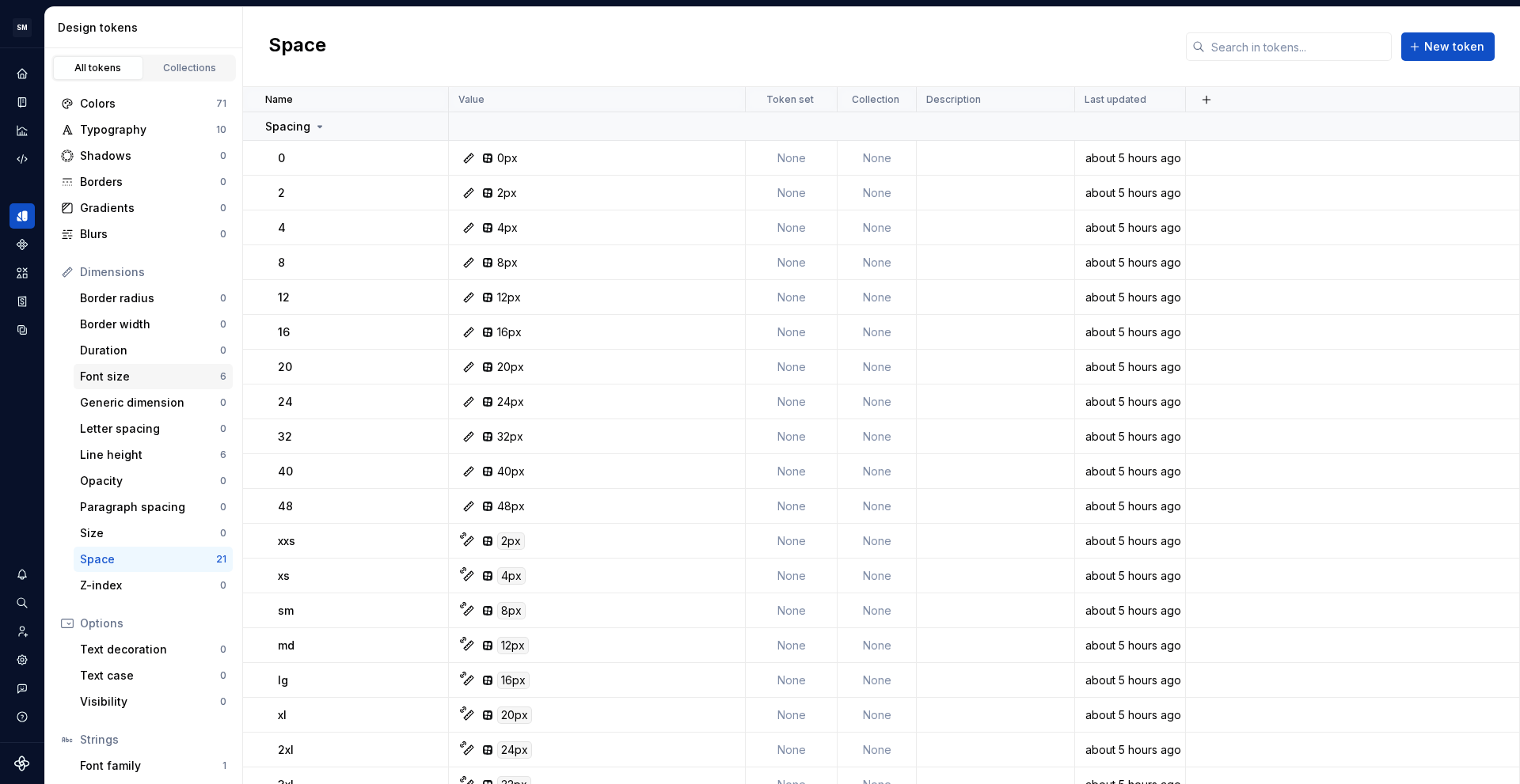
click at [160, 376] on div "Font size" at bounding box center [150, 376] width 140 height 16
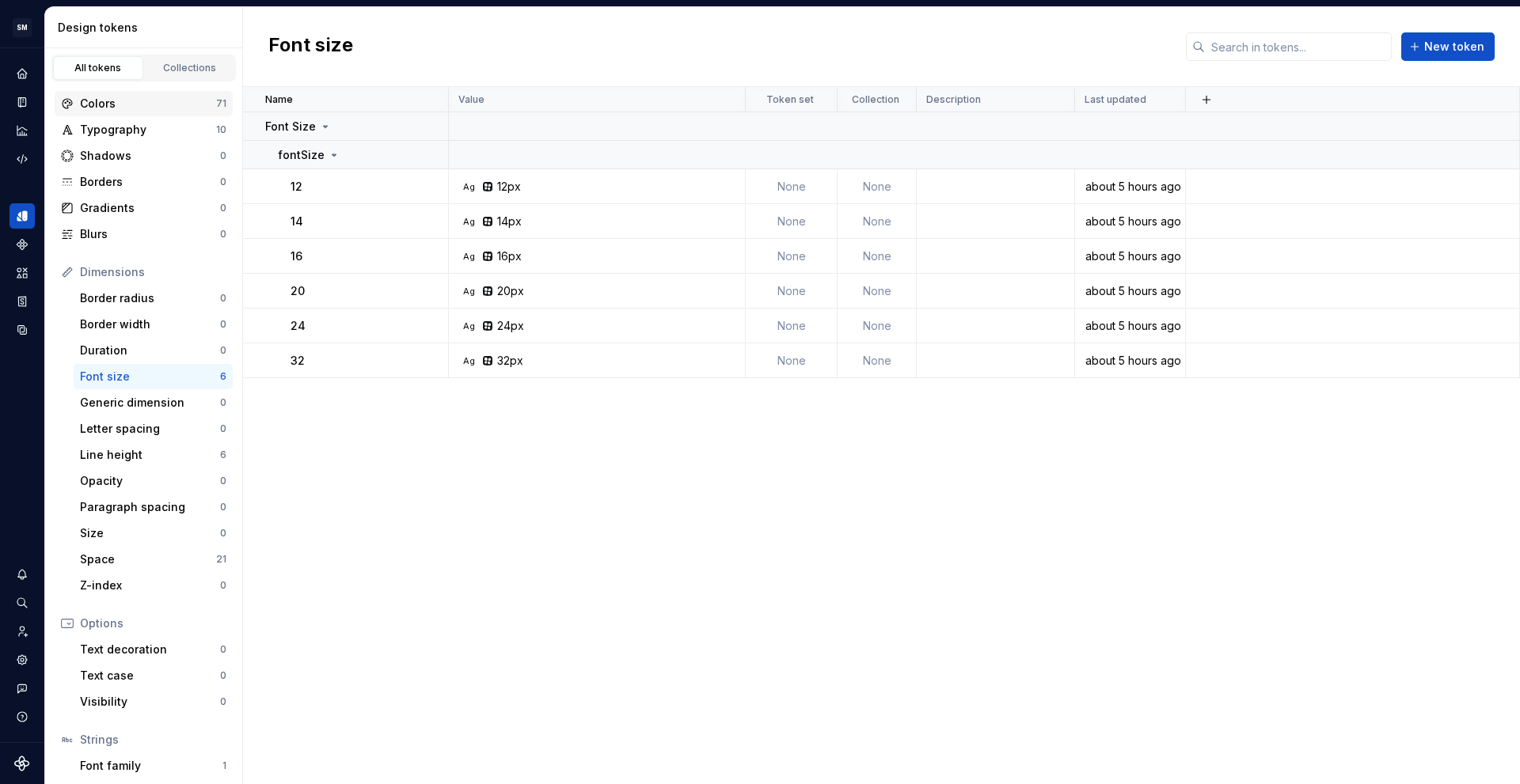
click at [129, 108] on div "Colors" at bounding box center [148, 104] width 136 height 16
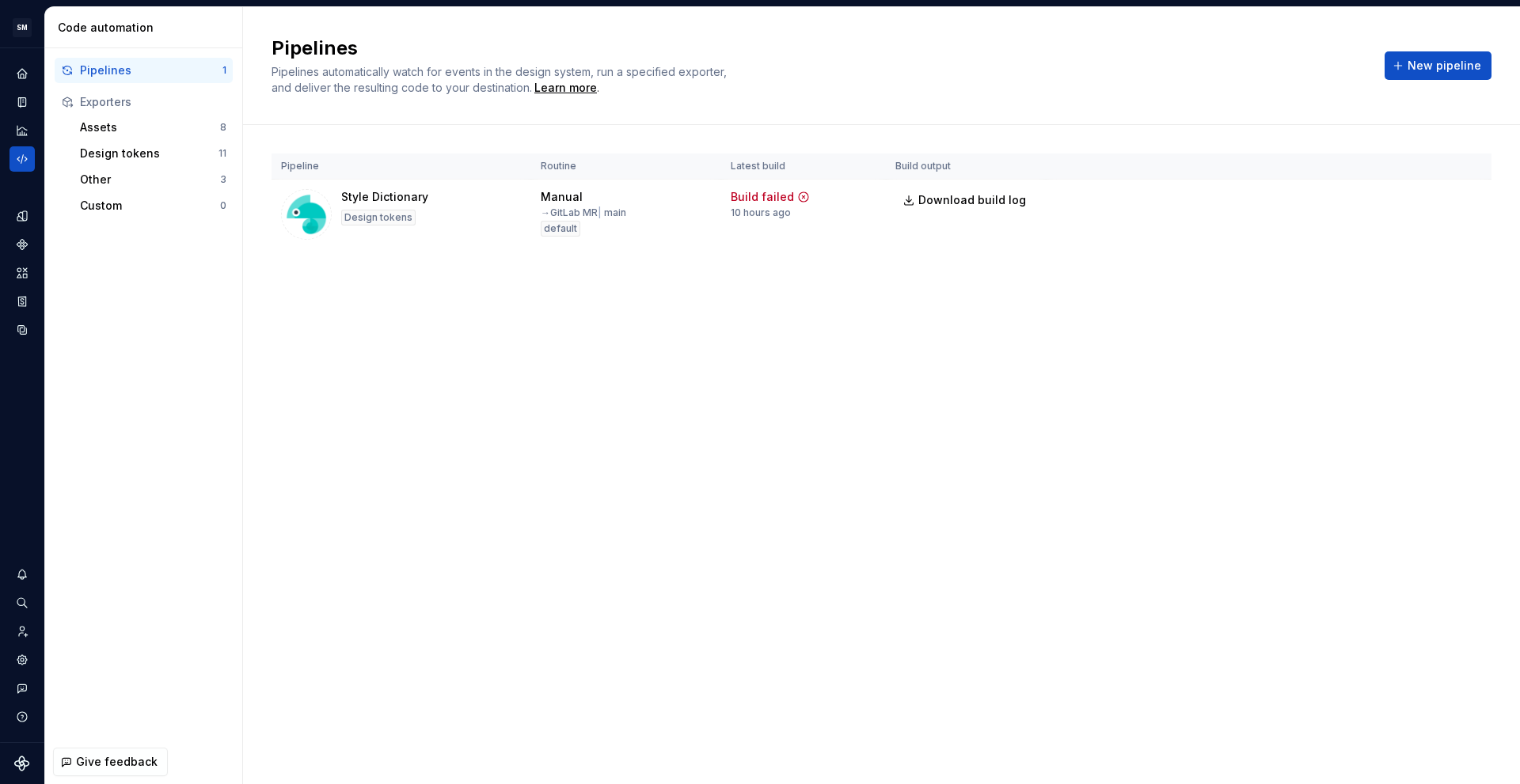
click at [1465, 202] on html "SM DEV-DS M Design system data Code automation Pipelines 1 Exporters Assets 8 D…" at bounding box center [760, 392] width 1520 height 784
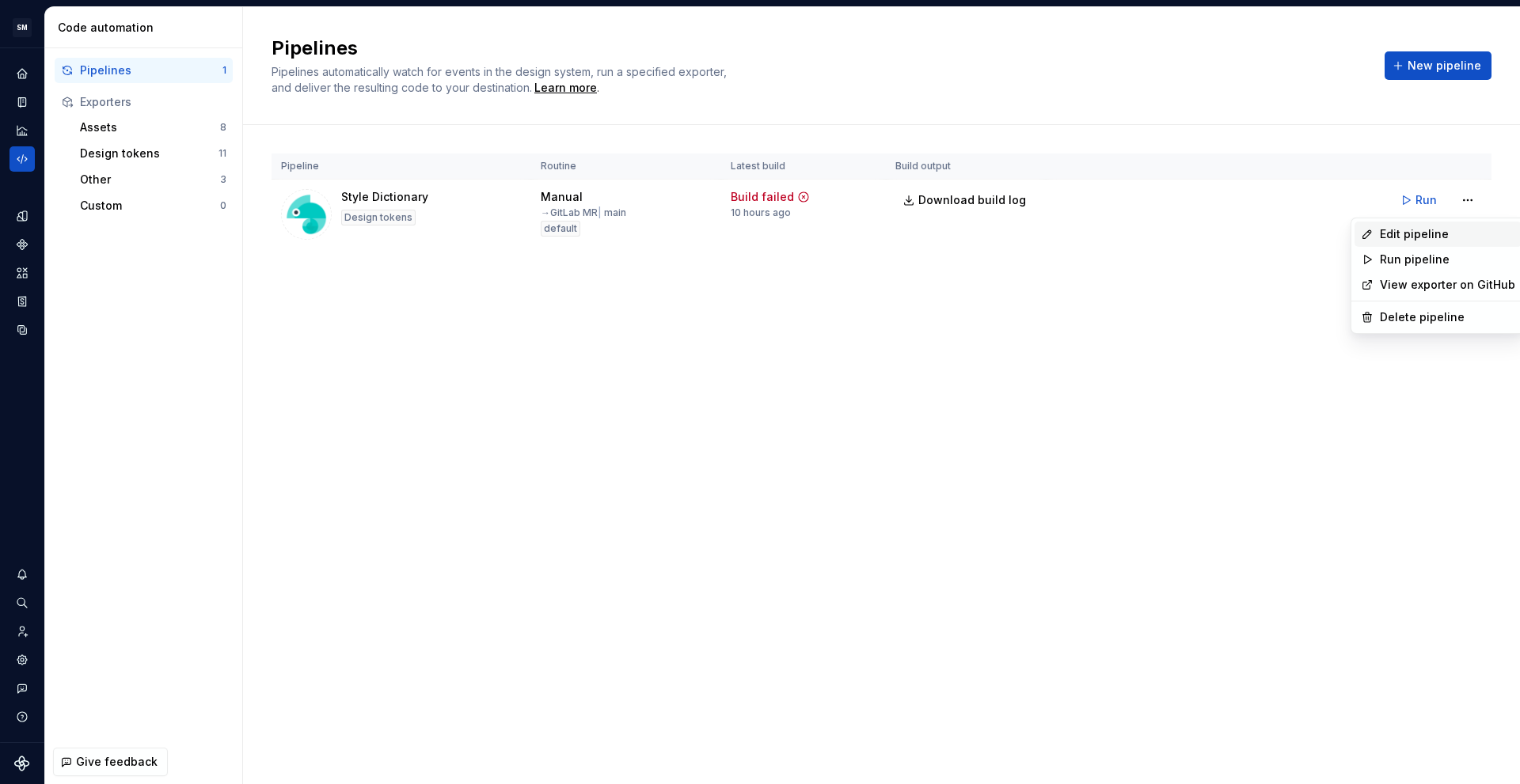
click at [1444, 236] on div "Edit pipeline" at bounding box center [1447, 234] width 136 height 16
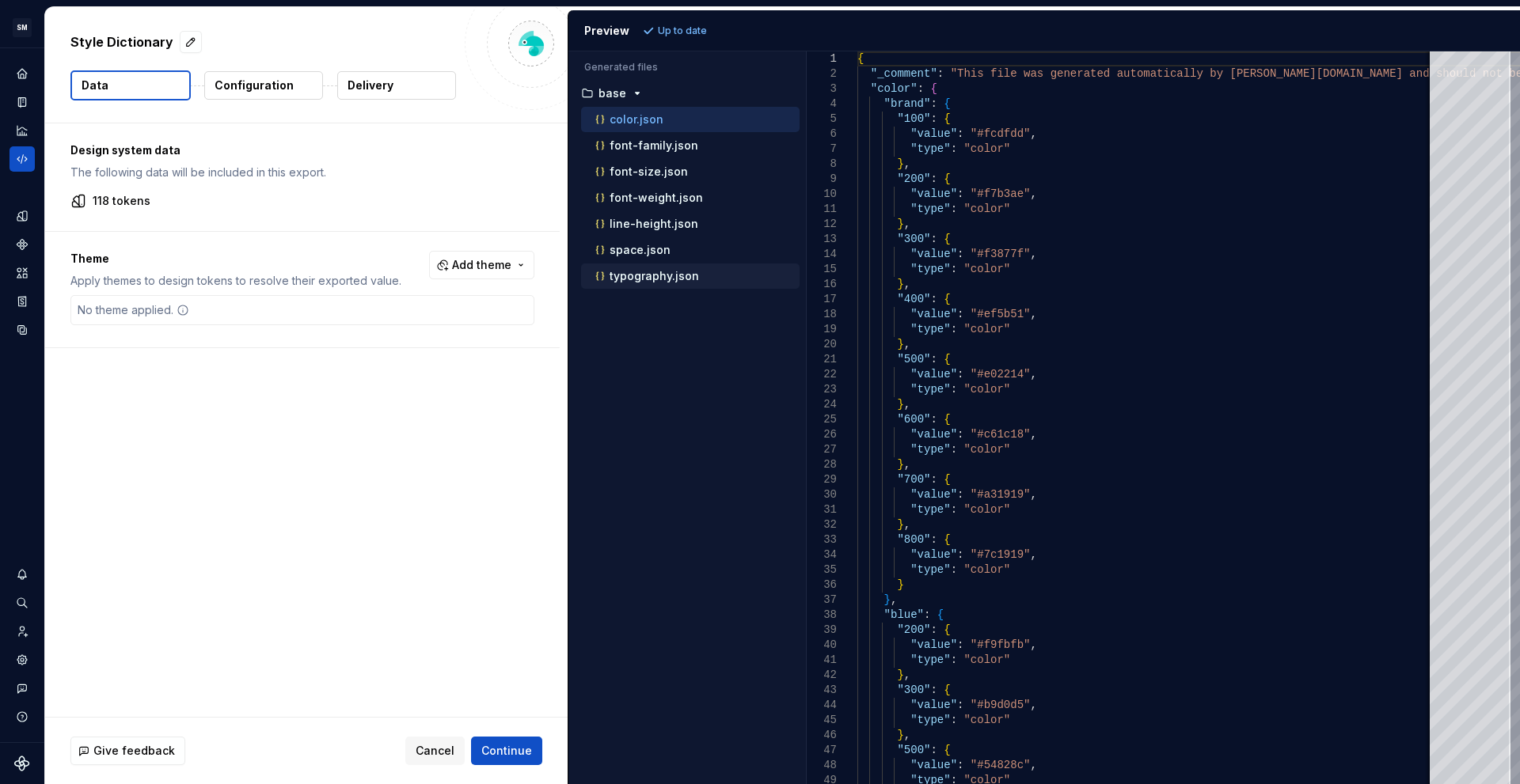
click at [634, 277] on p "typography.json" at bounding box center [654, 276] width 90 height 12
type textarea "**********"
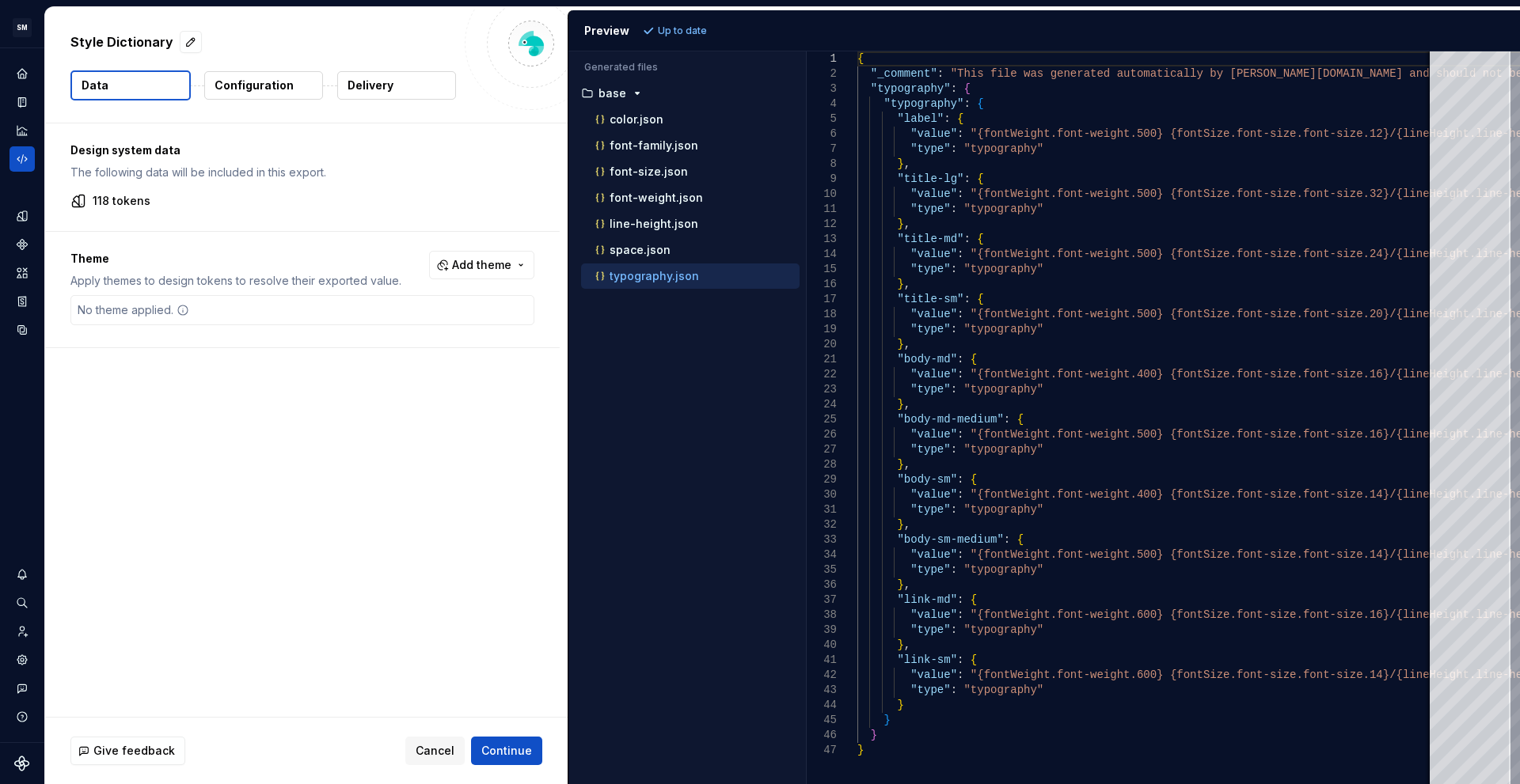
click at [251, 93] on button "Configuration" at bounding box center [263, 85] width 119 height 28
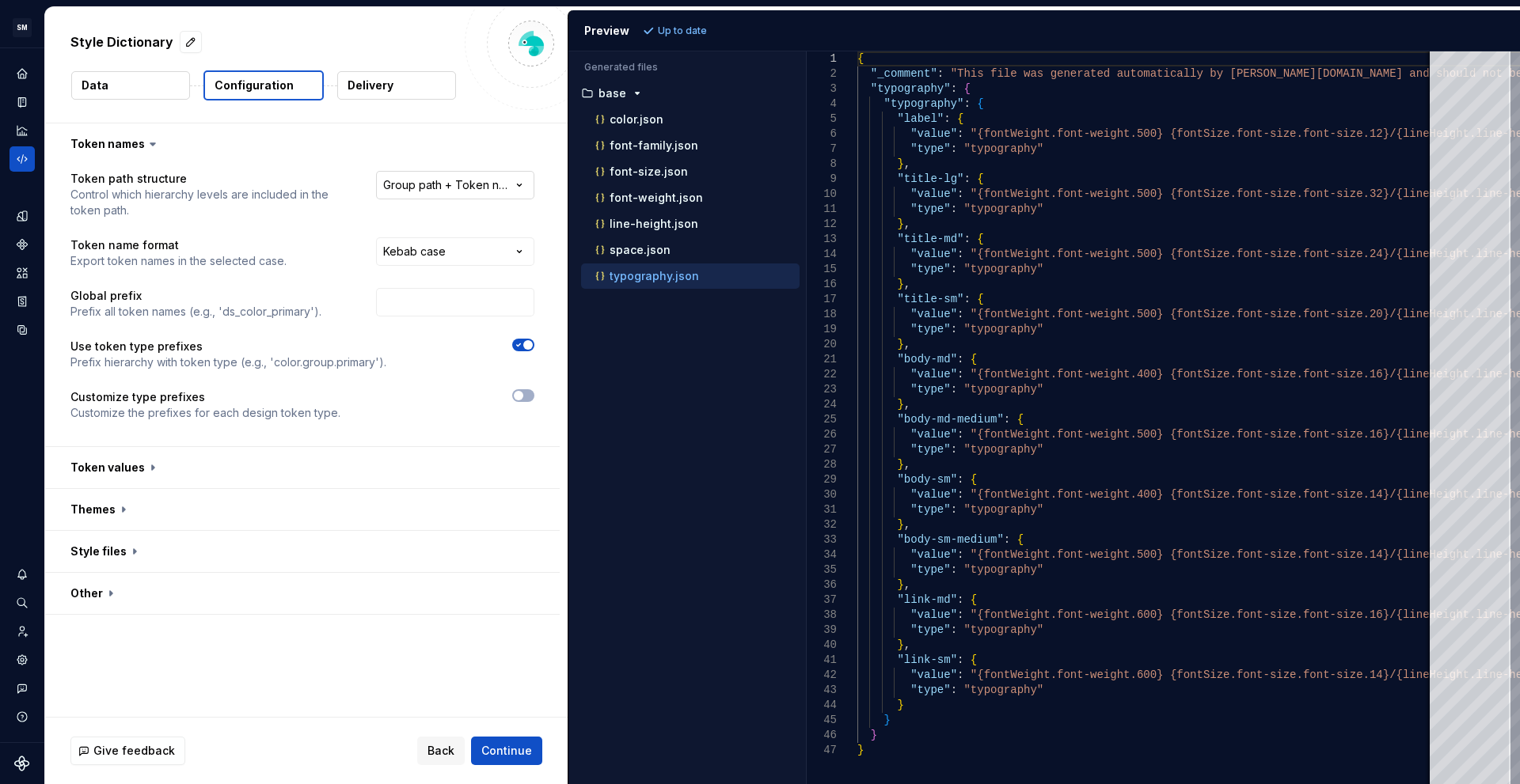
click at [423, 186] on html "**********" at bounding box center [760, 392] width 1520 height 784
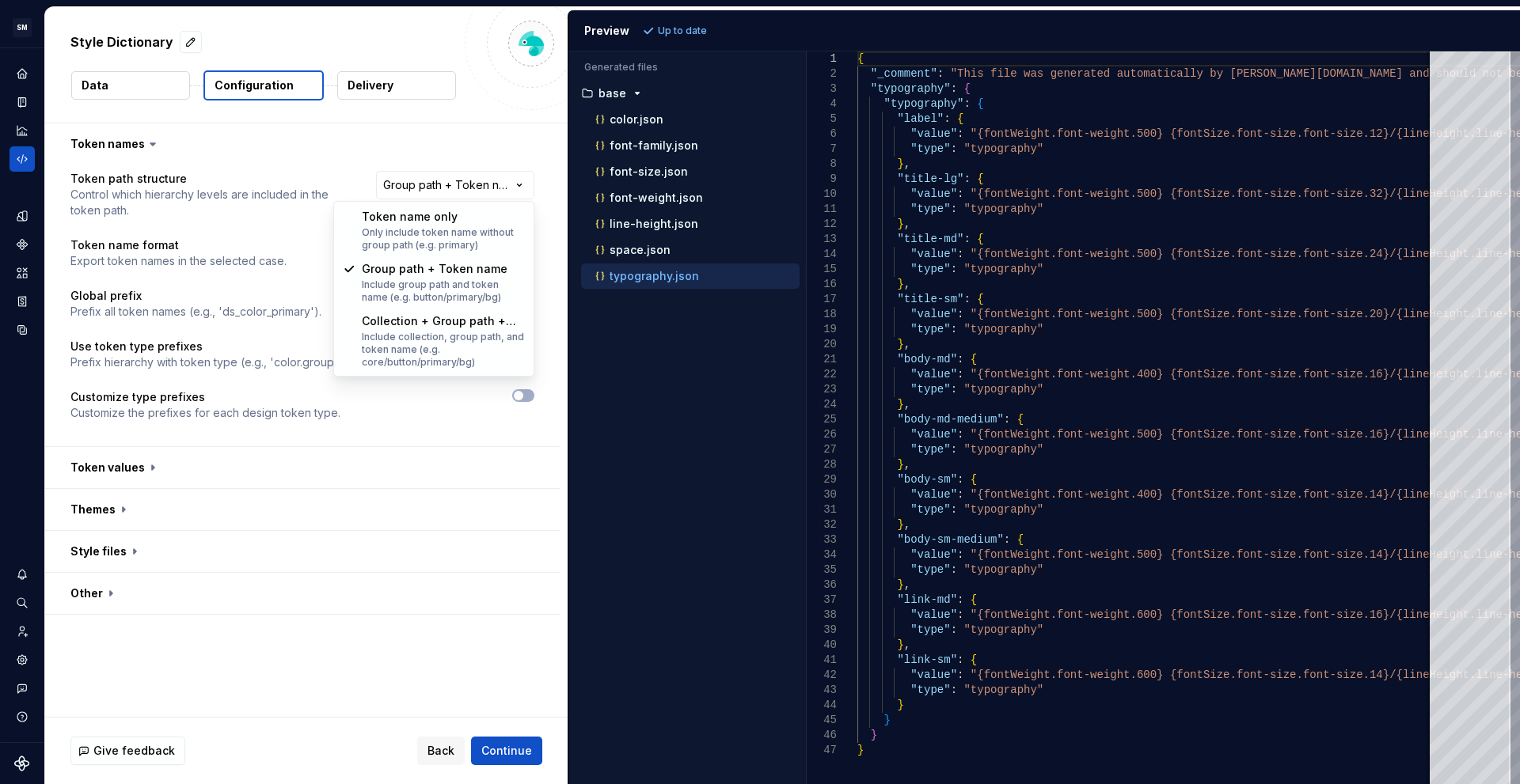
select select "********"
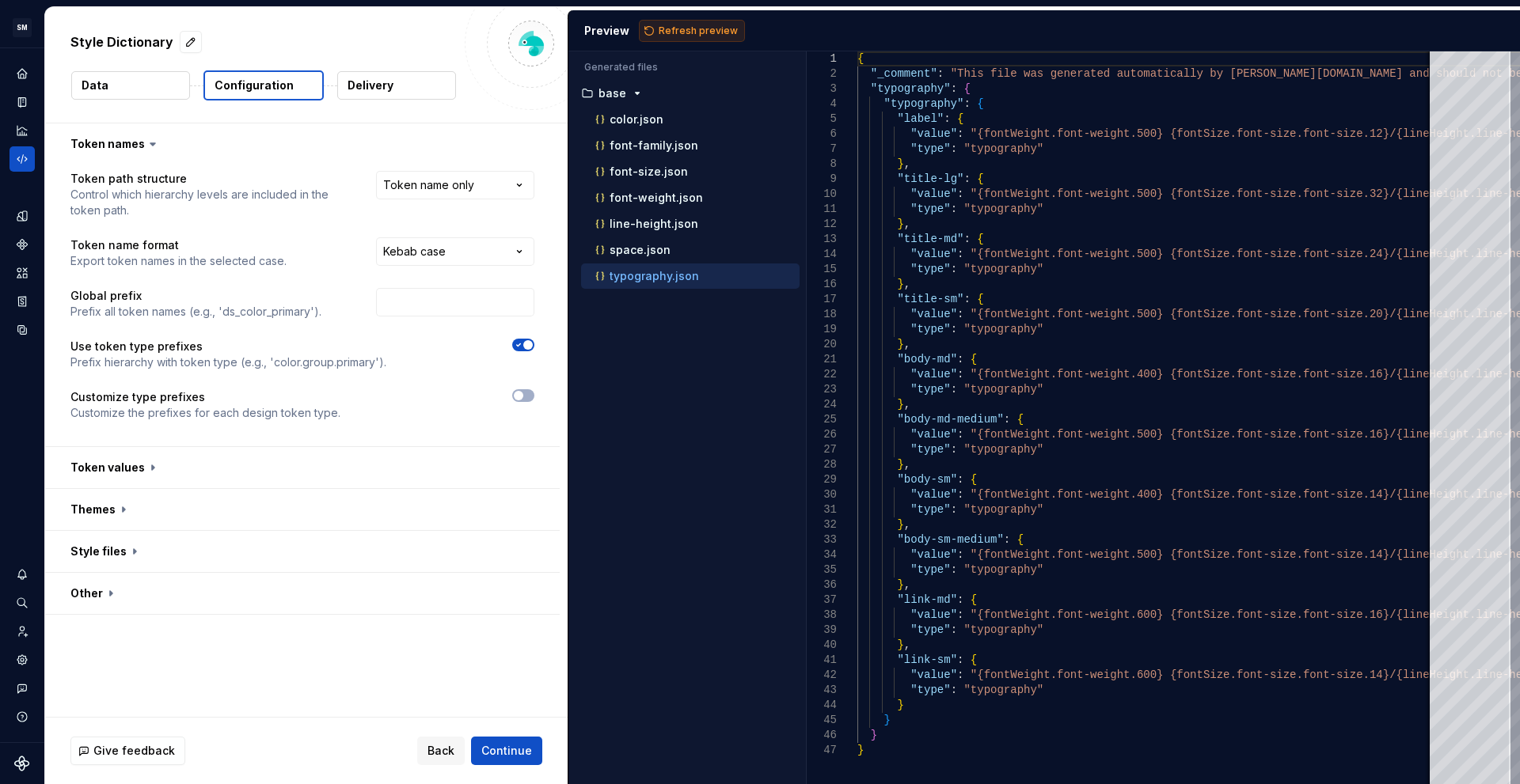
click at [683, 39] on button "Refresh preview" at bounding box center [692, 30] width 106 height 22
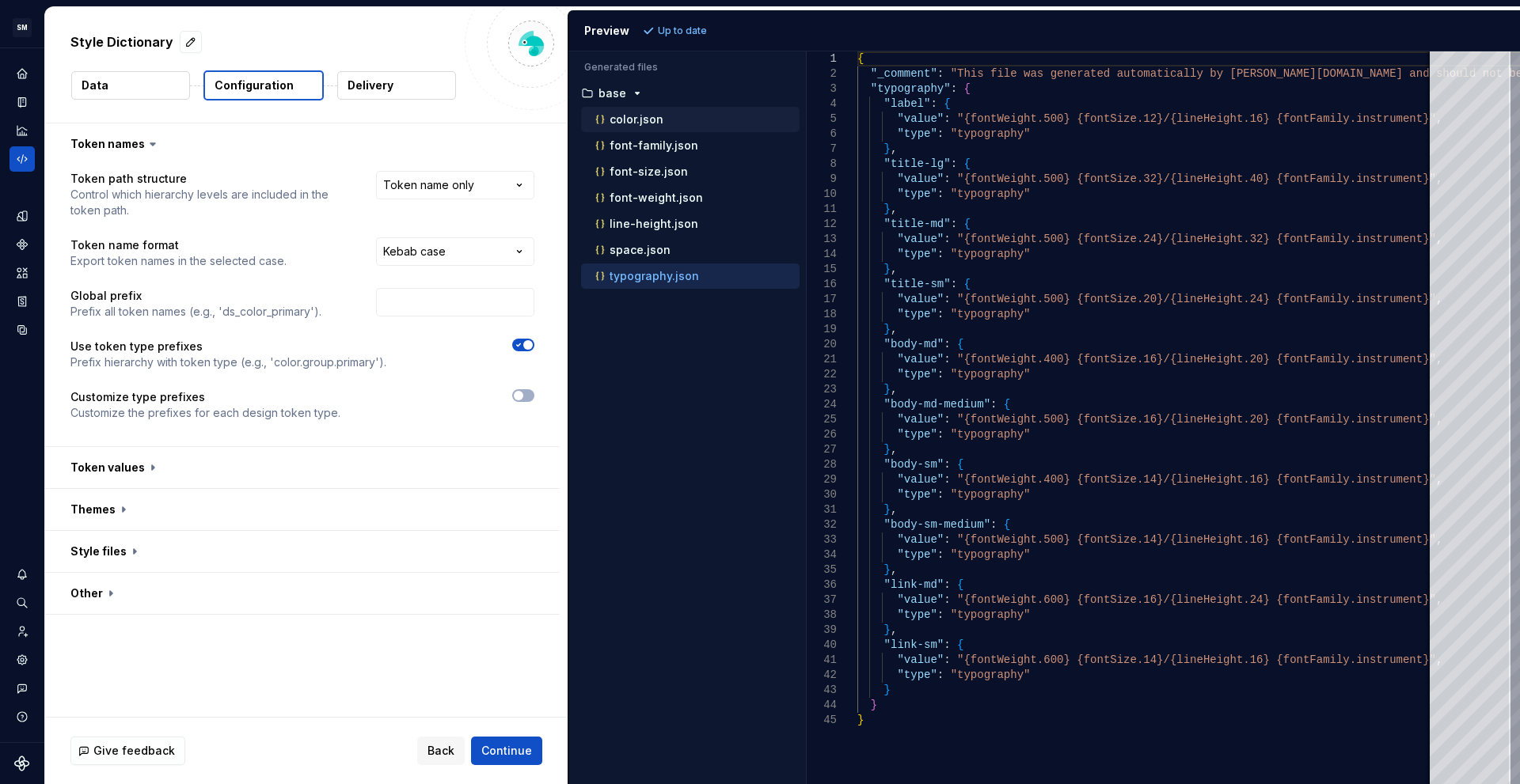
click at [669, 127] on div "color.json" at bounding box center [696, 120] width 207 height 16
type textarea "**********"
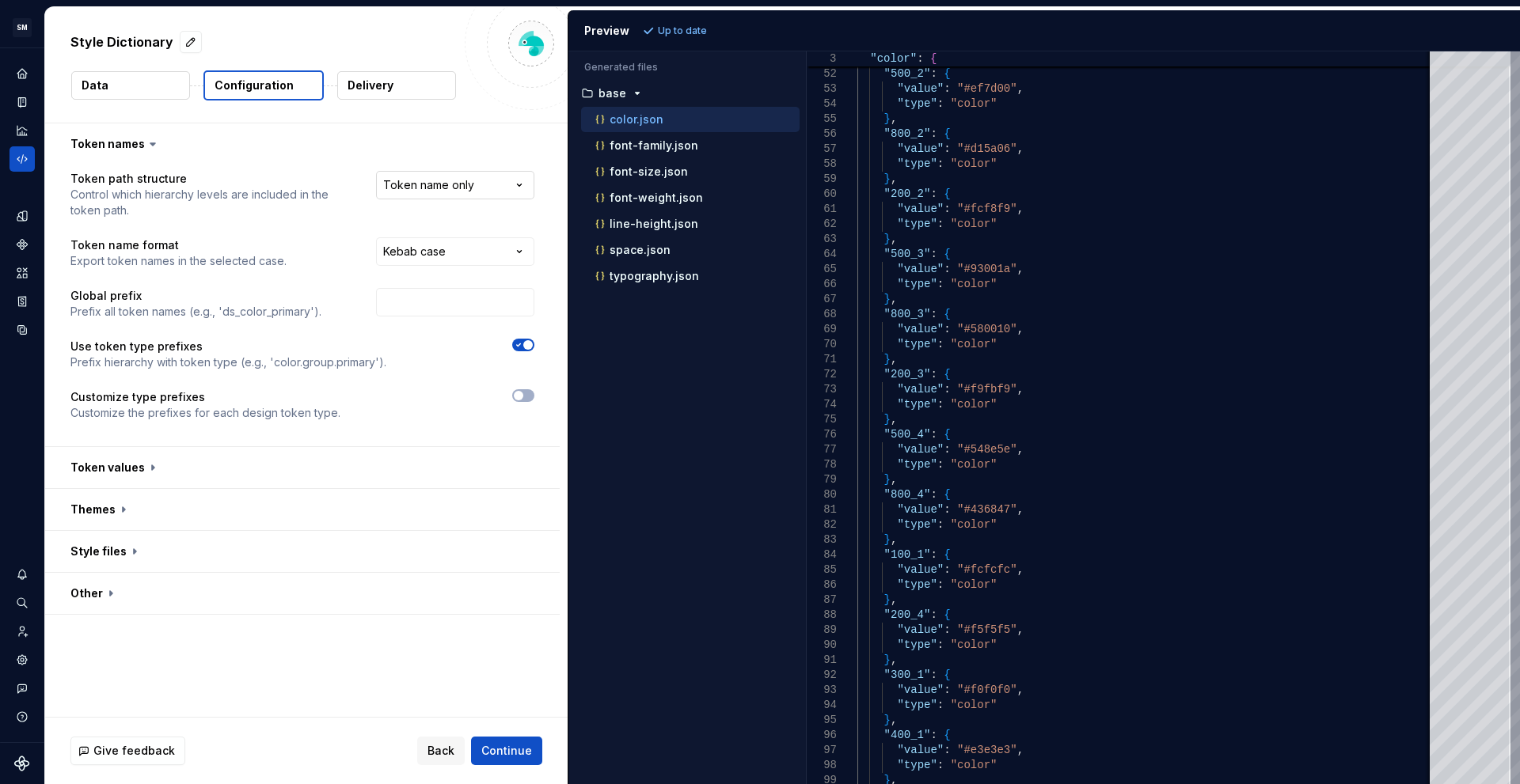
click at [448, 191] on html "**********" at bounding box center [760, 392] width 1520 height 784
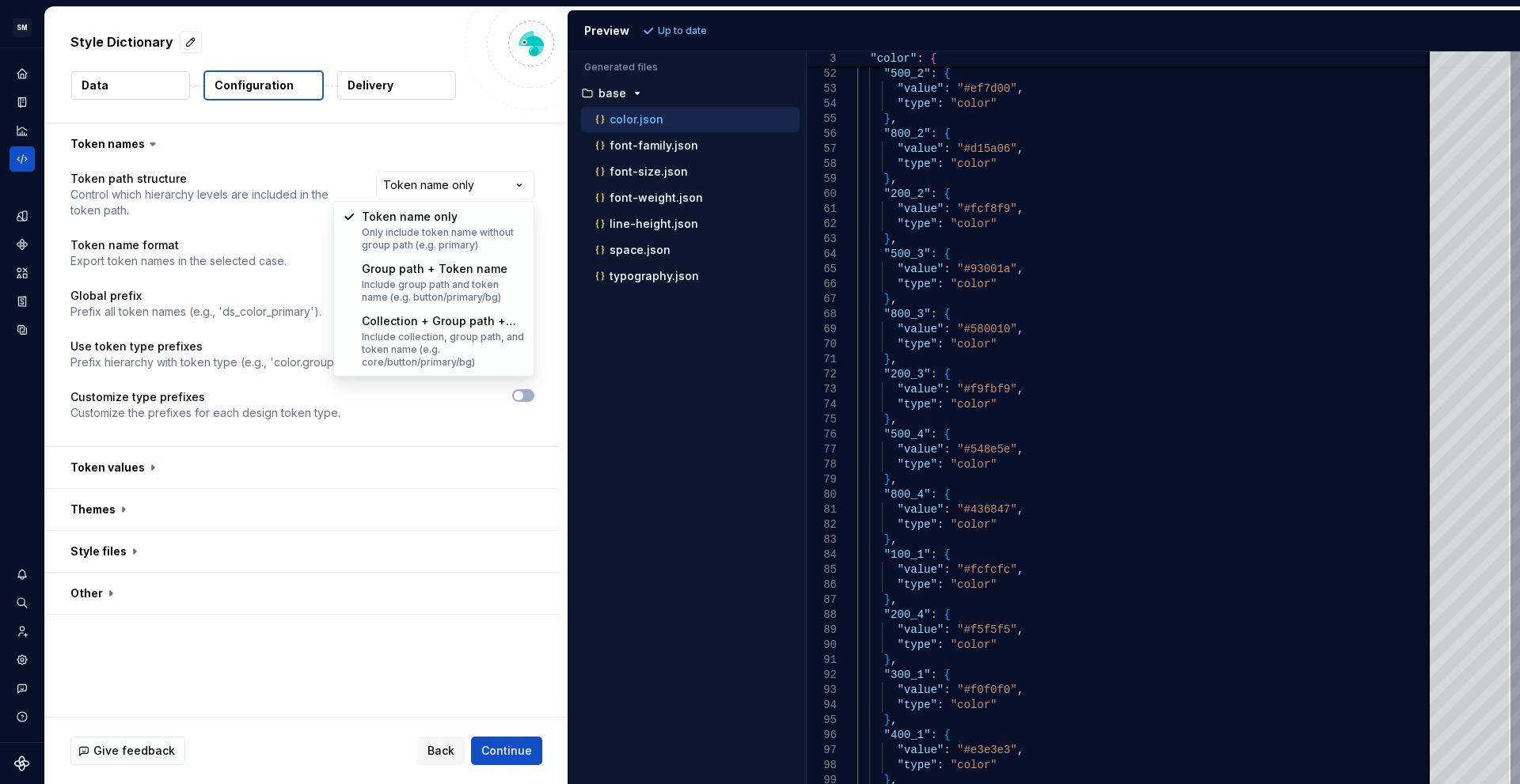
select select "**********"
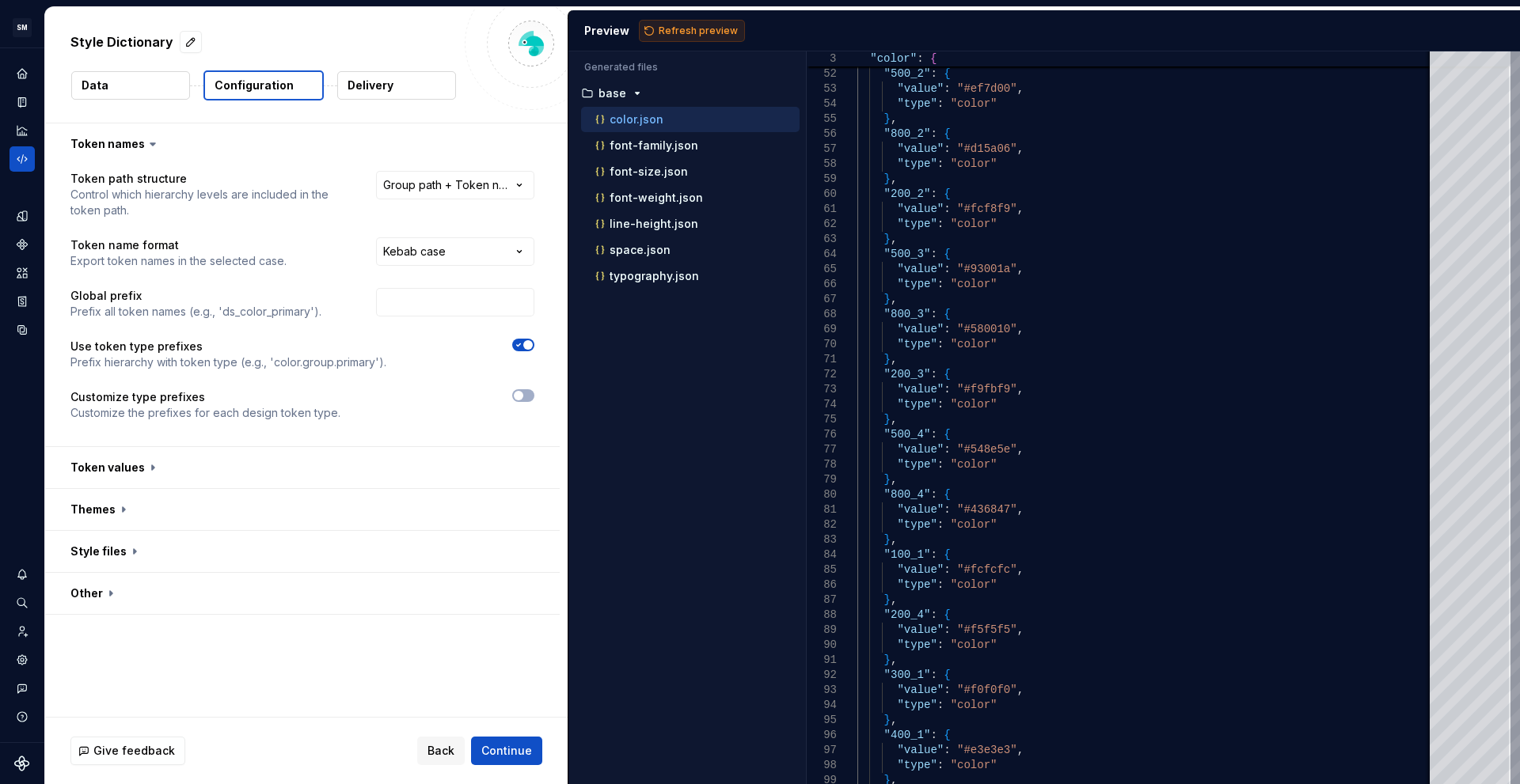
click at [717, 35] on span "Refresh preview" at bounding box center [698, 31] width 79 height 12
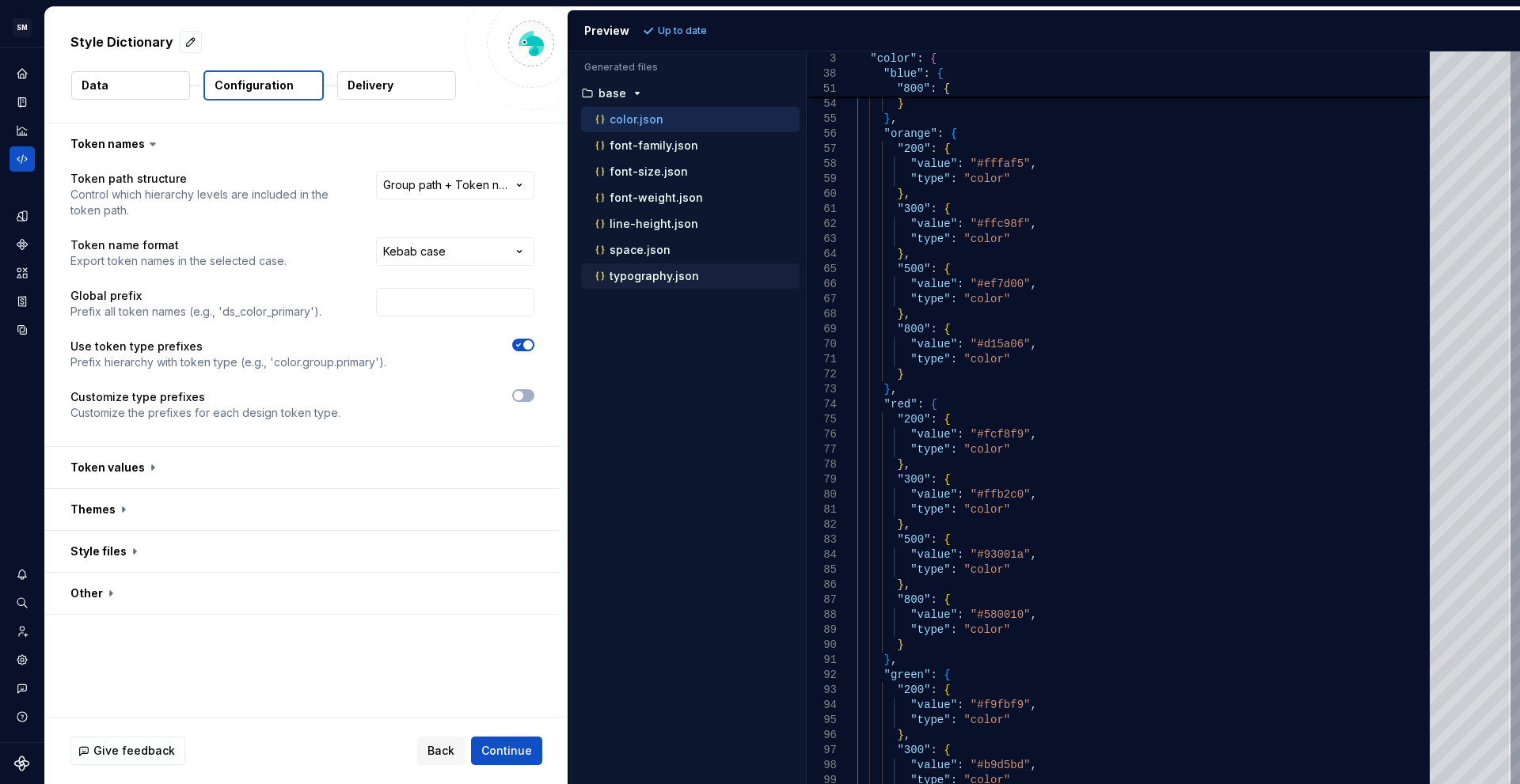
click at [653, 283] on div "typography.json" at bounding box center [696, 276] width 207 height 16
type textarea "**********"
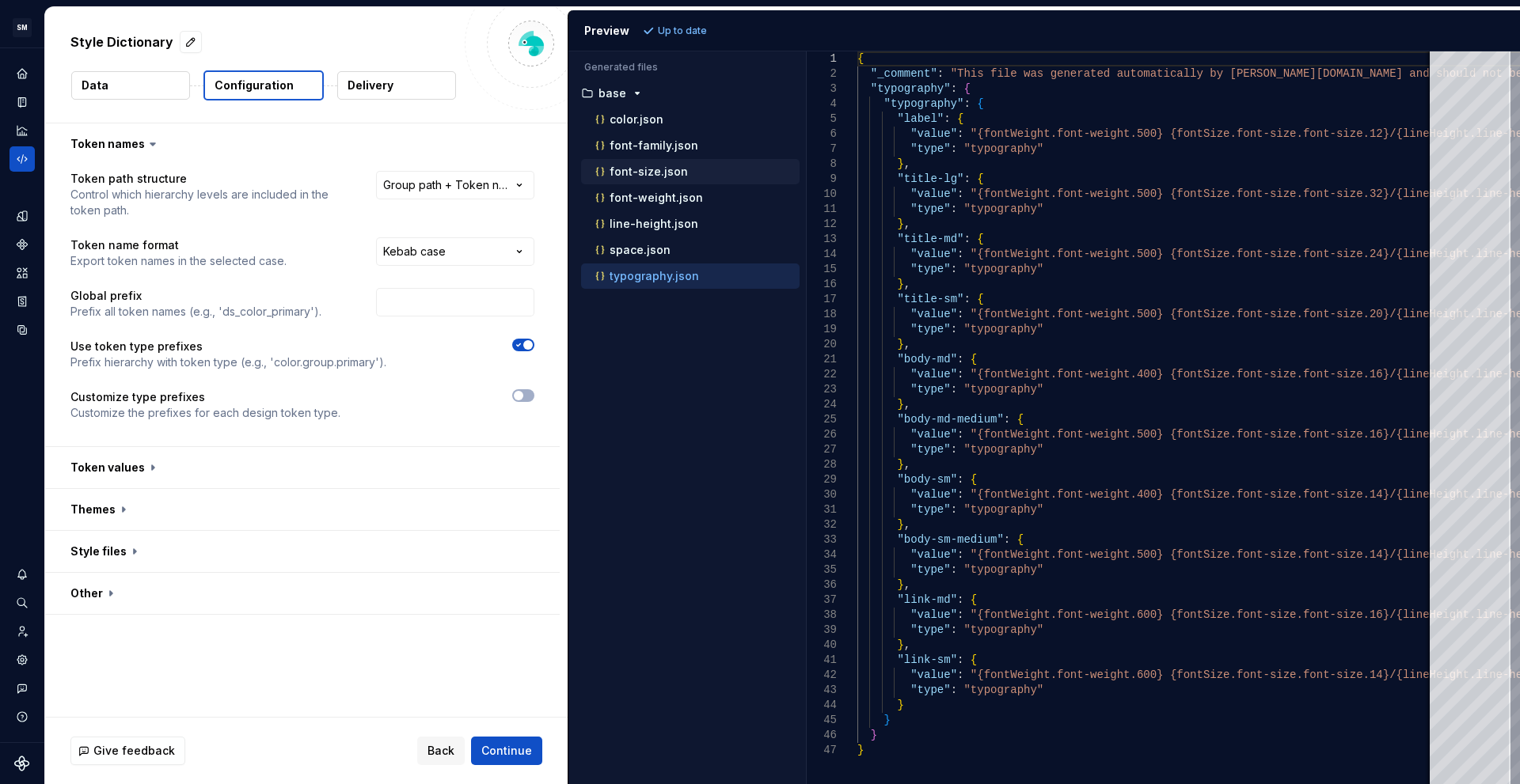
click at [638, 179] on div "font-size.json" at bounding box center [696, 172] width 207 height 16
type textarea "**********"
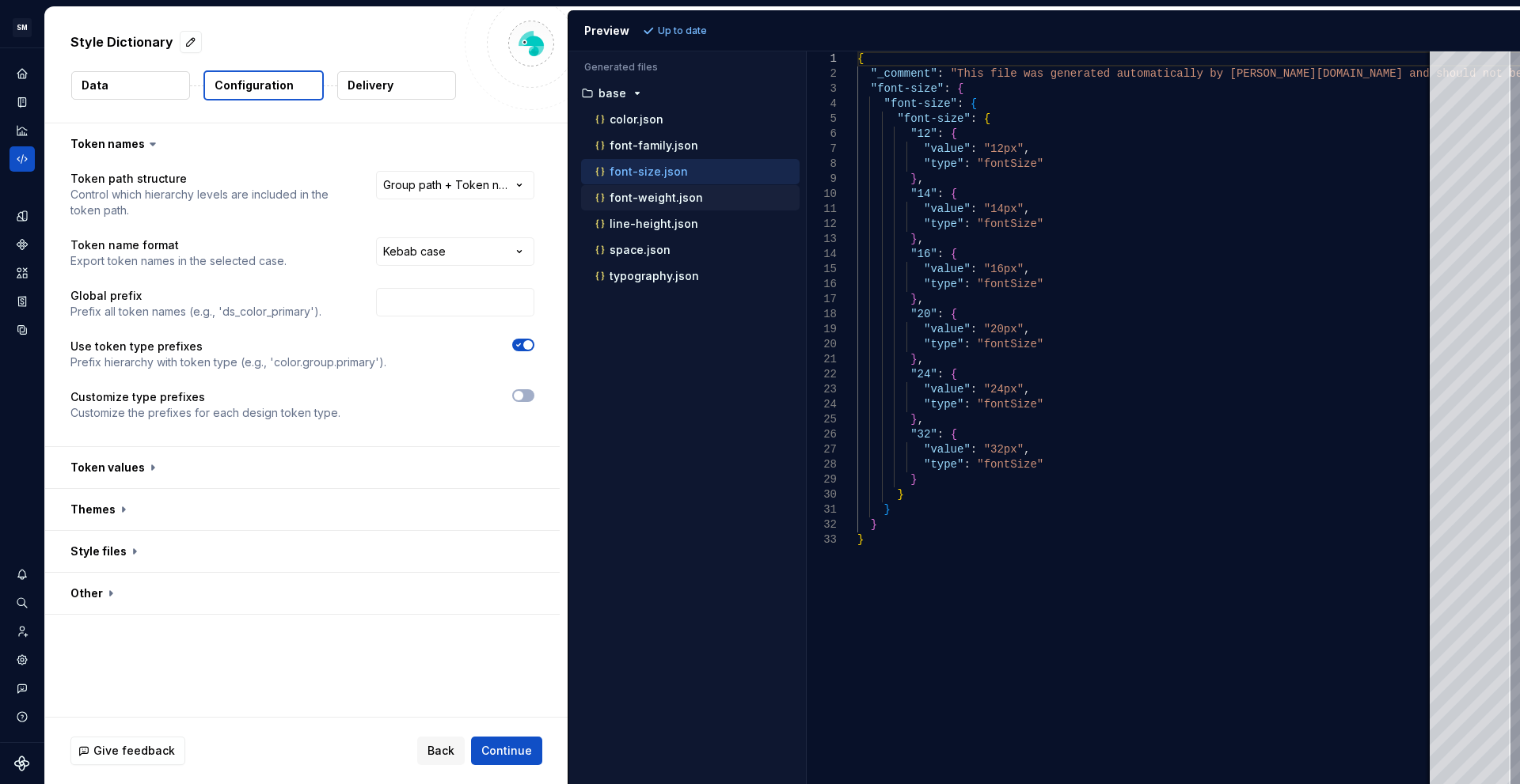
click at [663, 203] on p "font-weight.json" at bounding box center [656, 198] width 93 height 12
type textarea "**********"
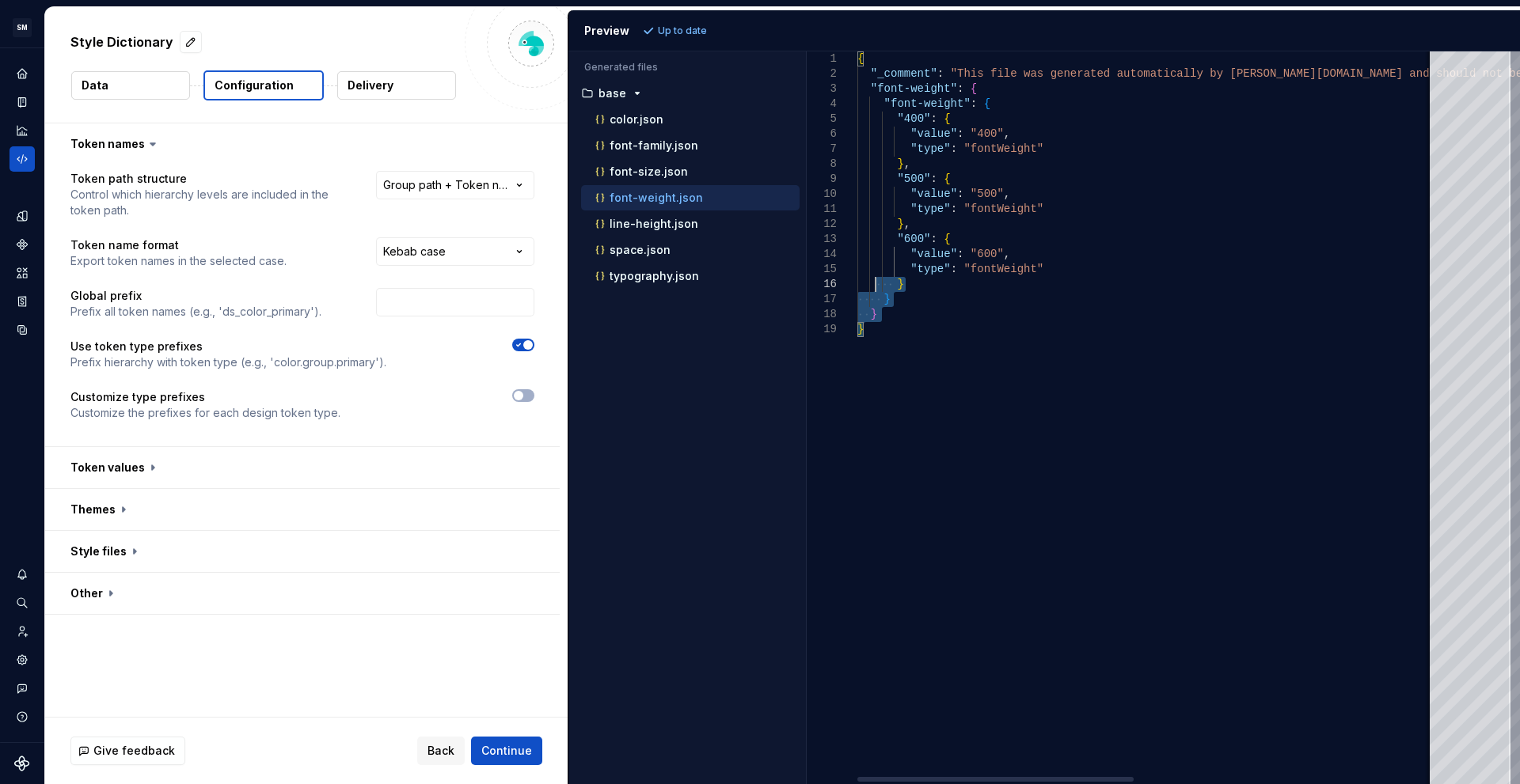
type textarea "**********"
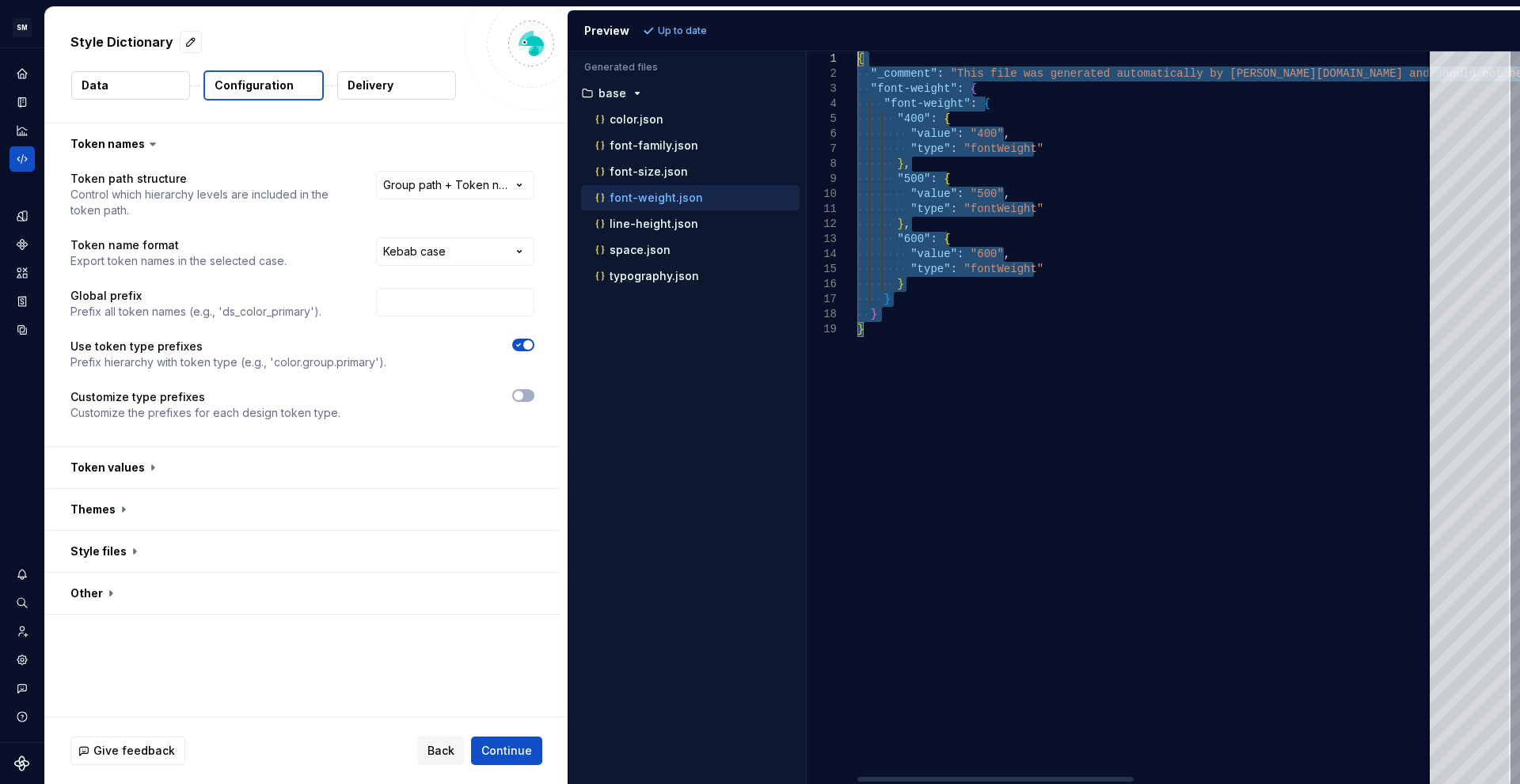
drag, startPoint x: 876, startPoint y: 279, endPoint x: 812, endPoint y: 32, distance: 255.2
click at [857, 51] on div "{ "_comment" : "This file was generated automatically by Supernov a.io and shou…" at bounding box center [1459, 417] width 1204 height 733
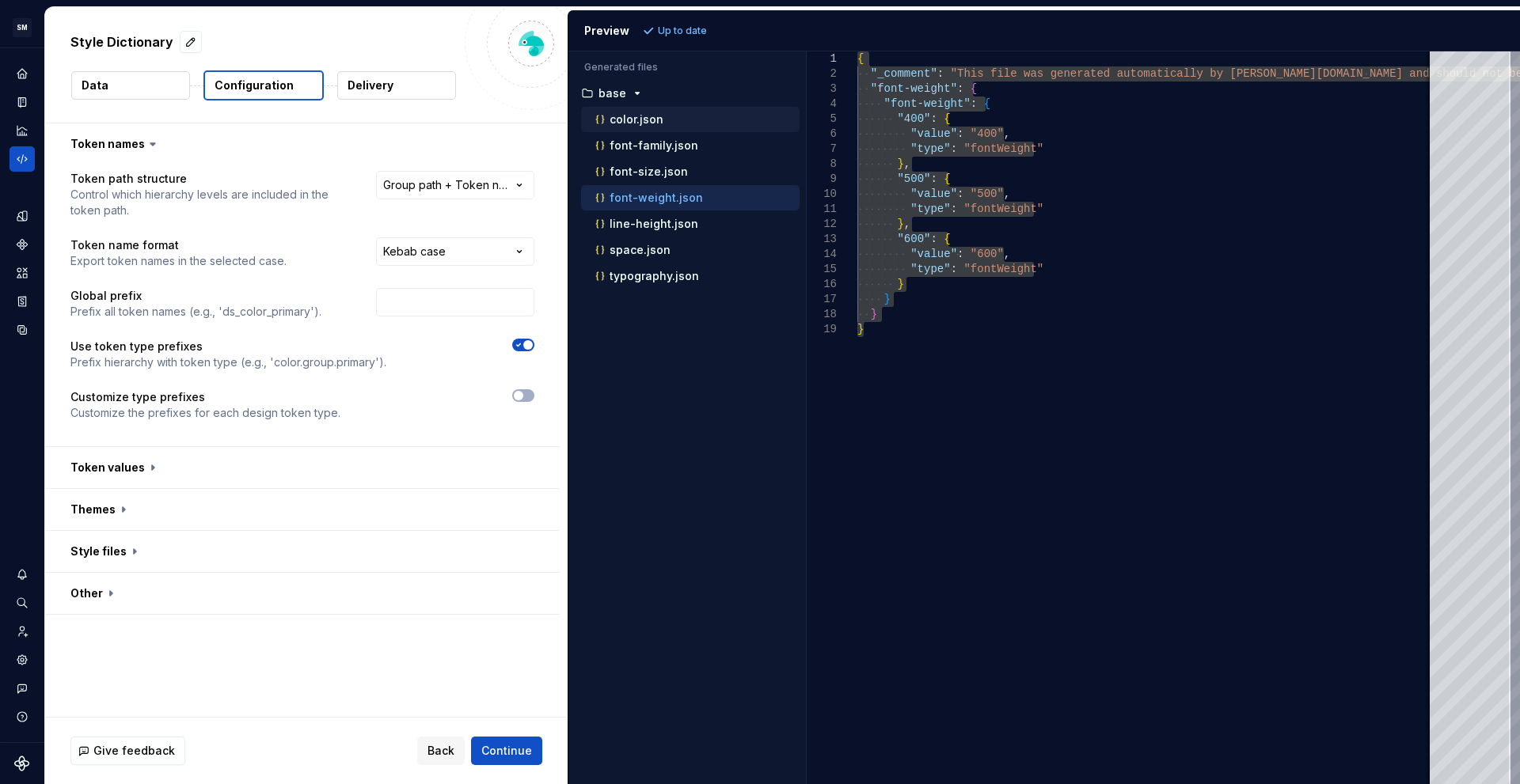
click at [664, 118] on div "color.json" at bounding box center [696, 120] width 207 height 16
type textarea "**********"
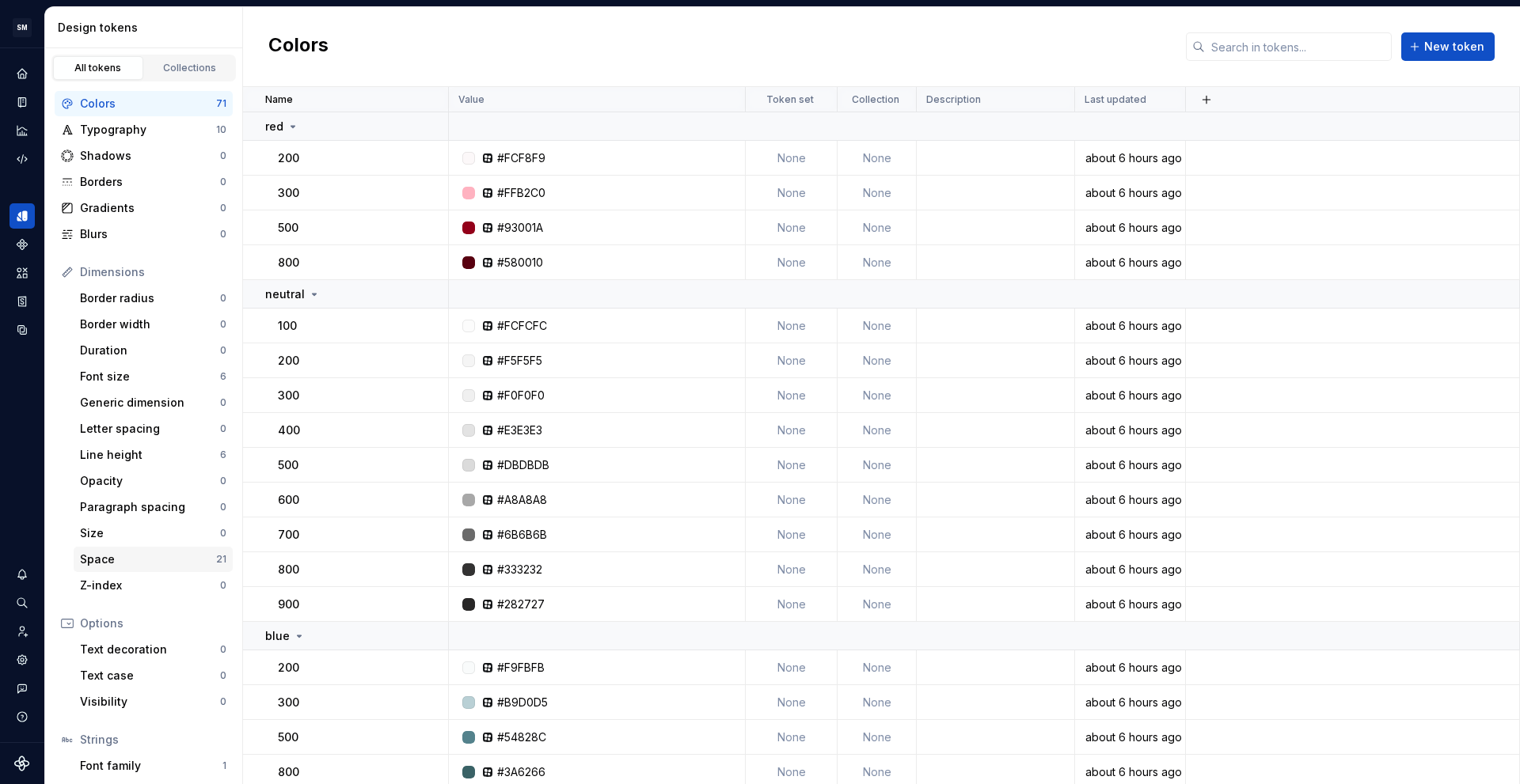
click at [117, 560] on div "Space" at bounding box center [148, 560] width 136 height 16
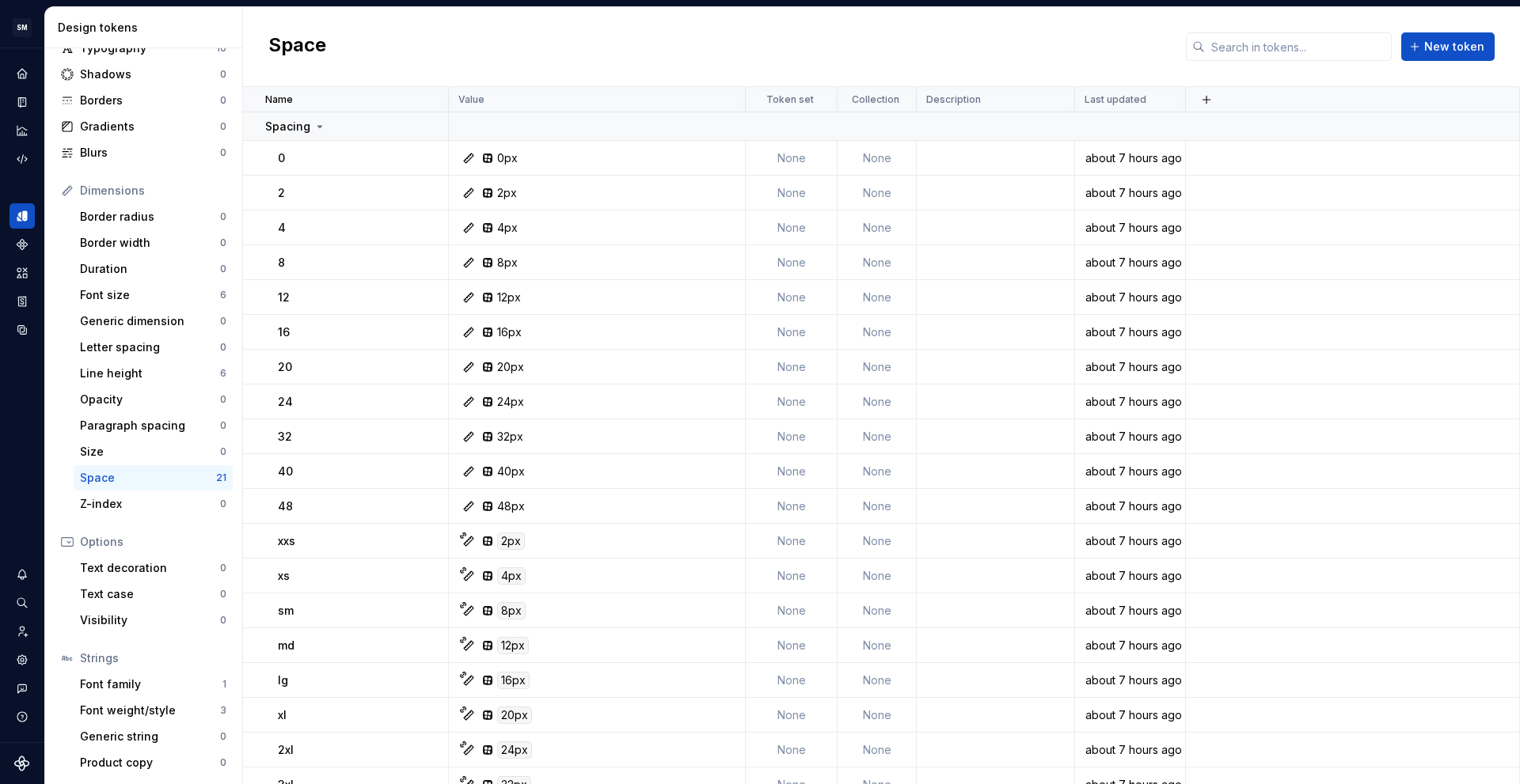
scroll to position [82, 0]
